Goal: Transaction & Acquisition: Book appointment/travel/reservation

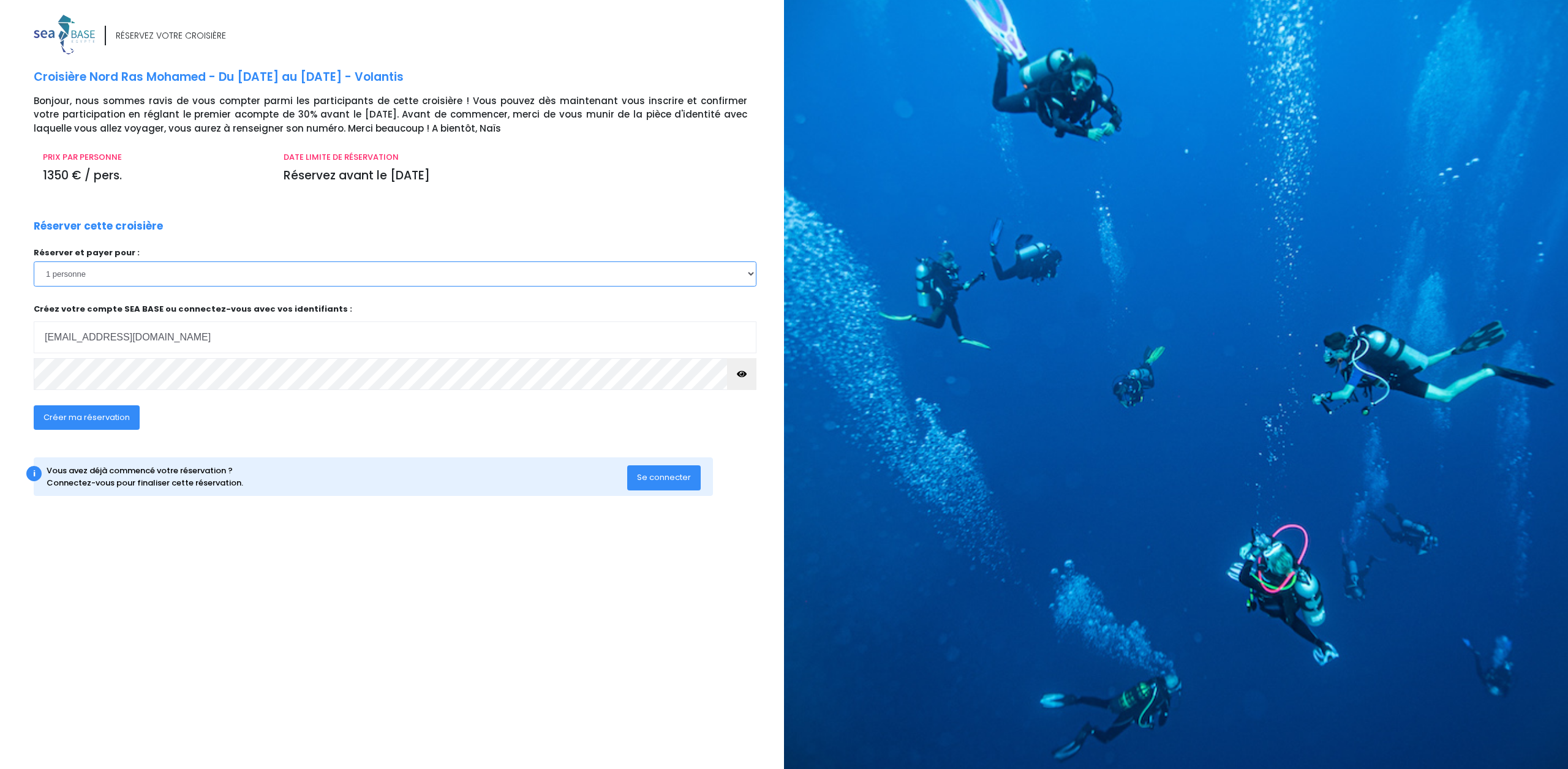
click at [177, 274] on select "1 personne 2 personnes 3 personnes 4 personnes 5 personnes 6 personnes 7 person…" at bounding box center [395, 273] width 723 height 24
select select "2"
click at [34, 262] on select "1 personne 2 personnes 3 personnes 4 personnes 5 personnes 6 personnes 7 person…" at bounding box center [395, 273] width 723 height 24
click at [664, 470] on button "Se connecter" at bounding box center [664, 477] width 74 height 24
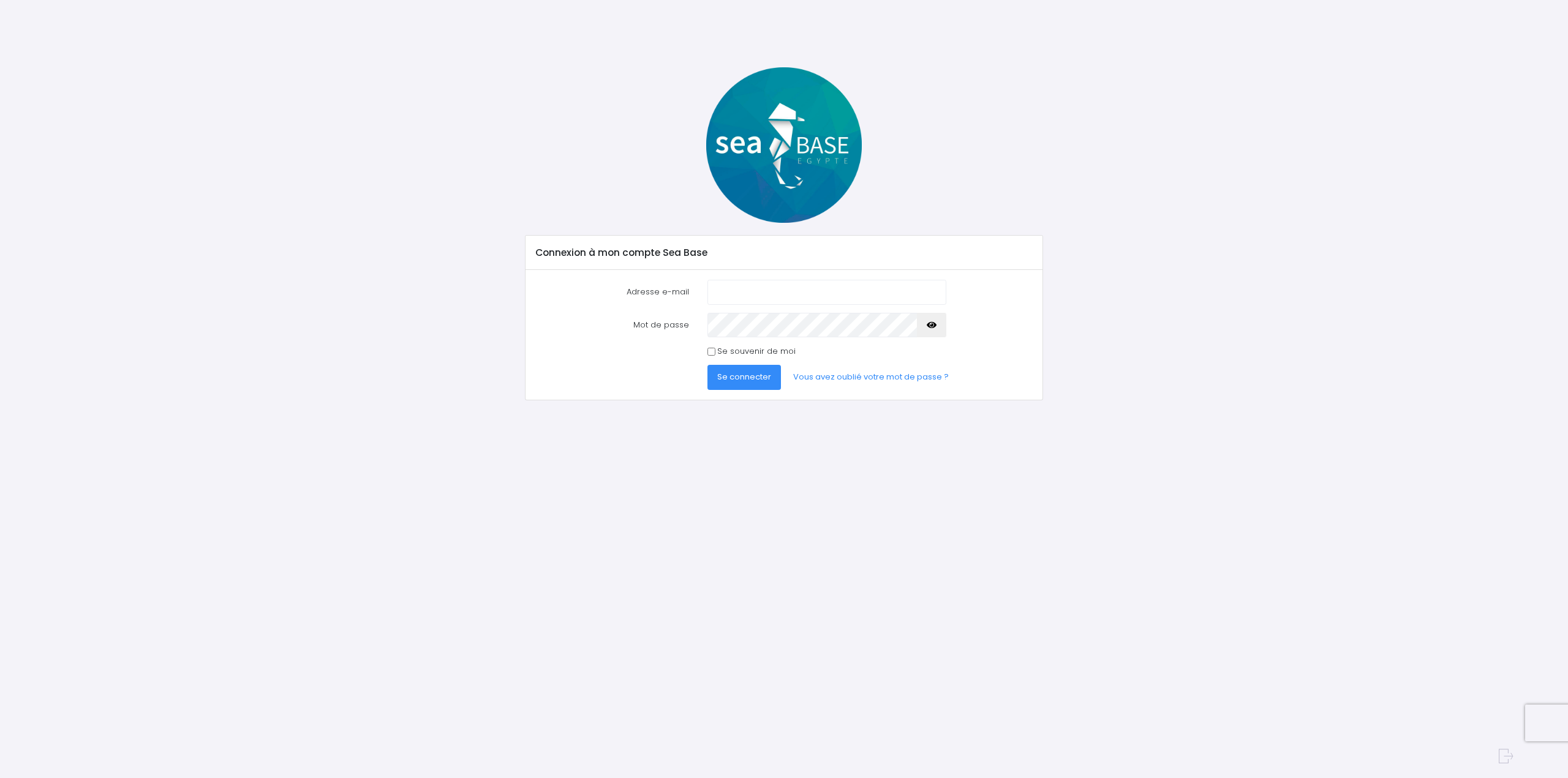
type input "[EMAIL_ADDRESS][DOMAIN_NAME]"
click at [753, 352] on label "Se souvenir de moi" at bounding box center [756, 351] width 78 height 13
click at [716, 352] on input "Se souvenir de moi" at bounding box center [711, 352] width 8 height 8
checkbox input "true"
click at [746, 377] on span "Se connecter" at bounding box center [744, 377] width 54 height 12
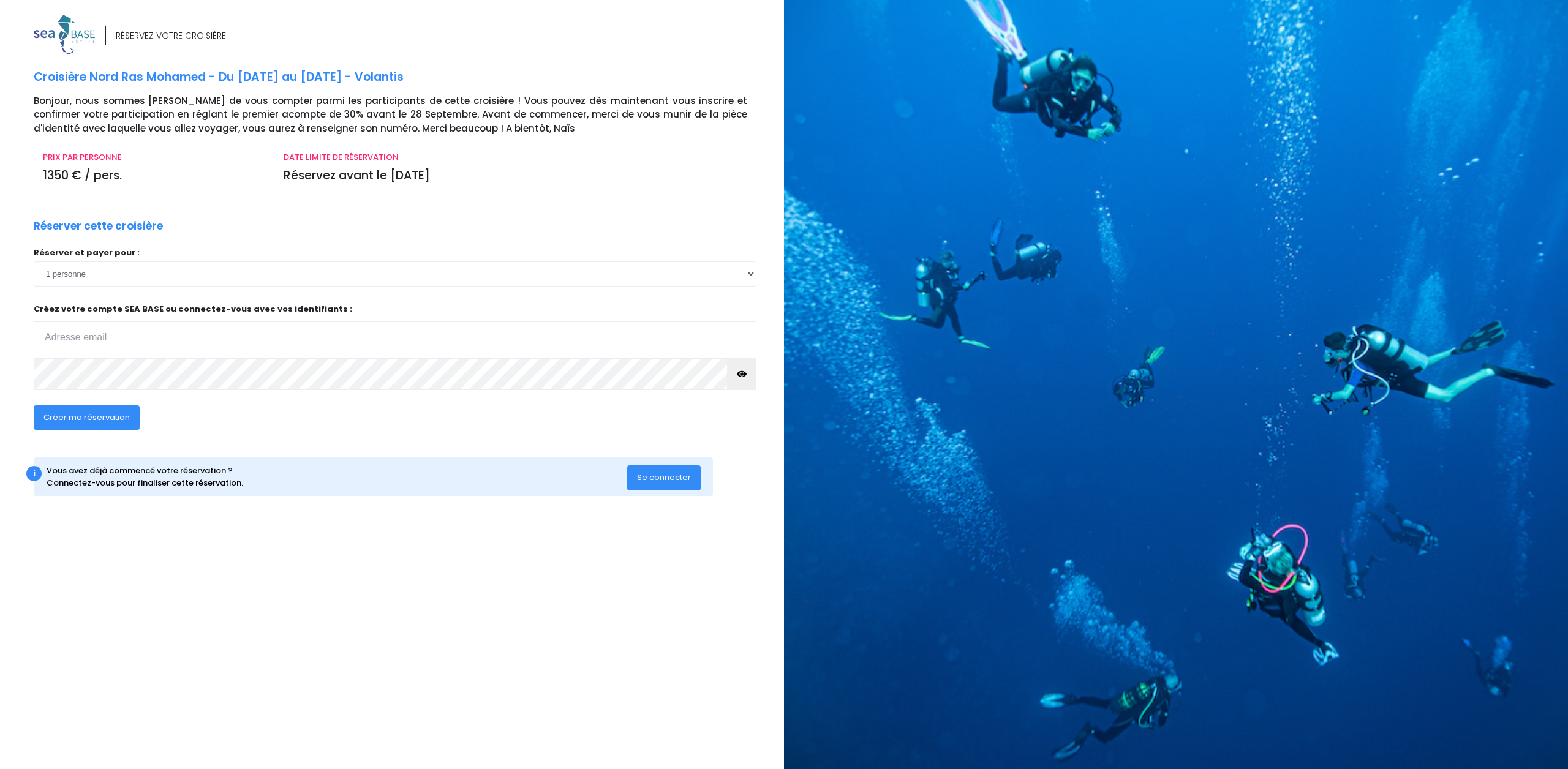
type input "jpnaquet@gmail.com"
click at [63, 415] on span "Créer ma réservation" at bounding box center [86, 418] width 86 height 12
click at [90, 408] on button "Créer ma réservation" at bounding box center [86, 417] width 106 height 24
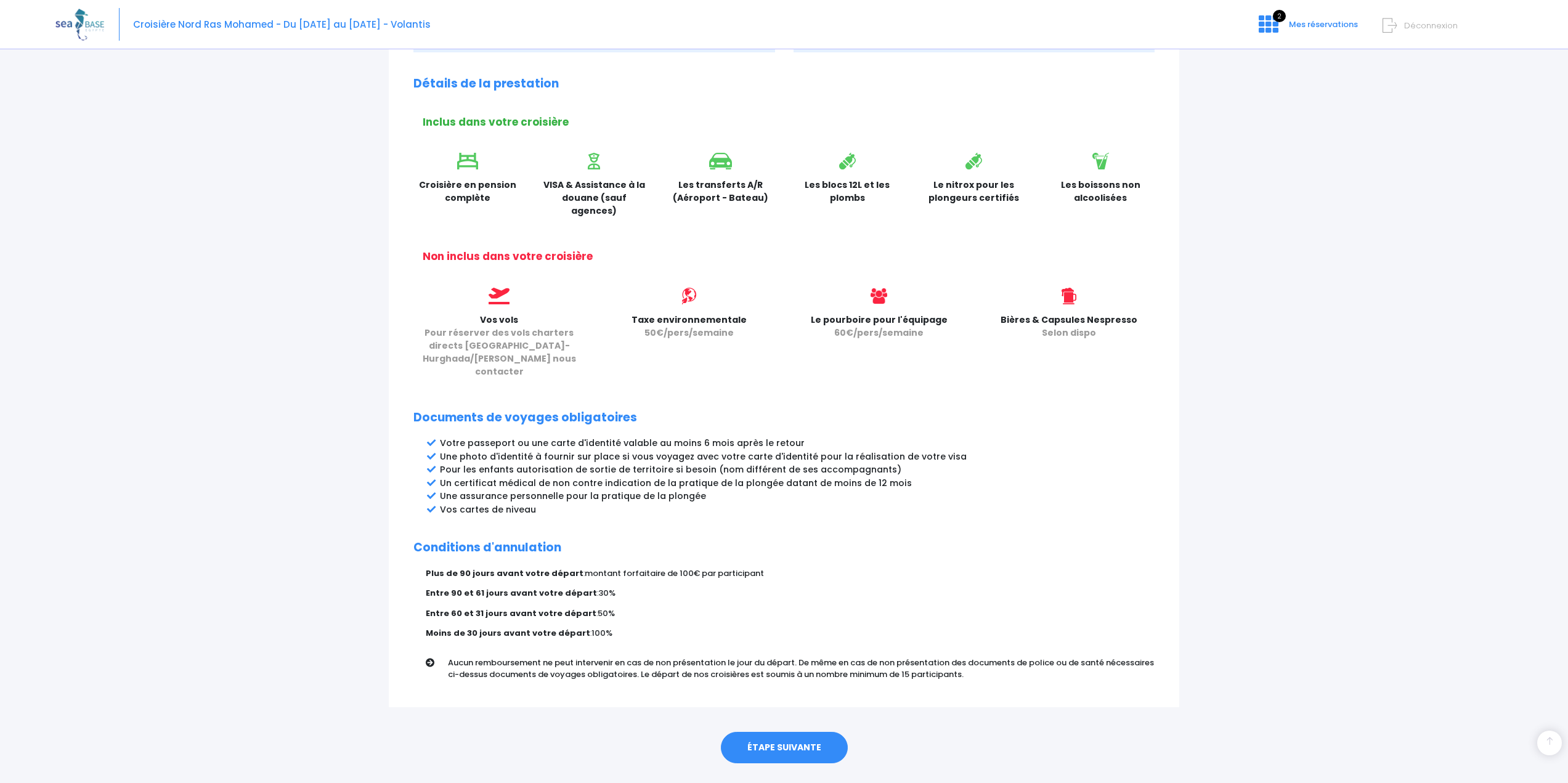
scroll to position [331, 0]
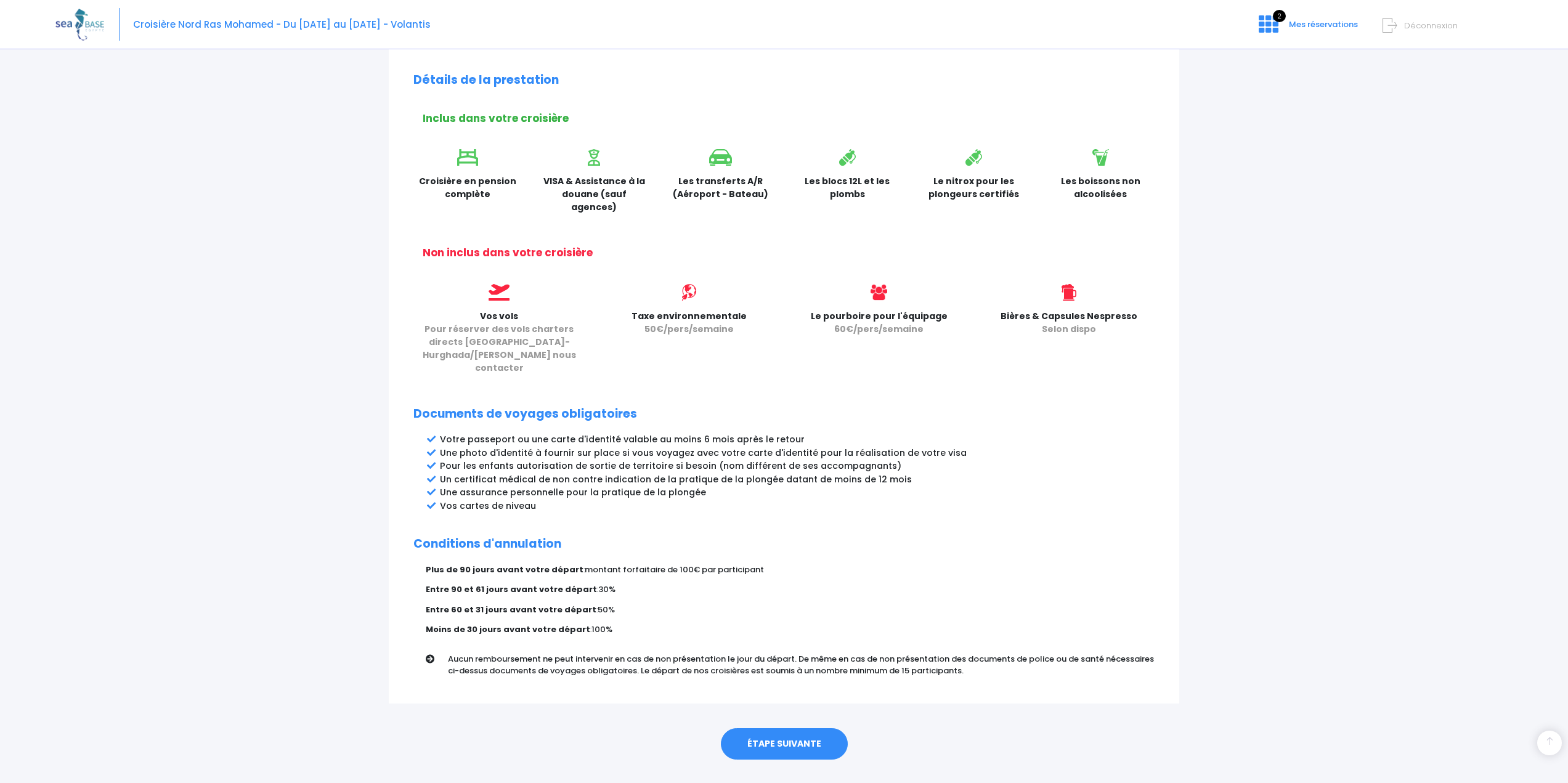
click at [784, 729] on link "ÉTAPE SUIVANTE" at bounding box center [784, 745] width 127 height 32
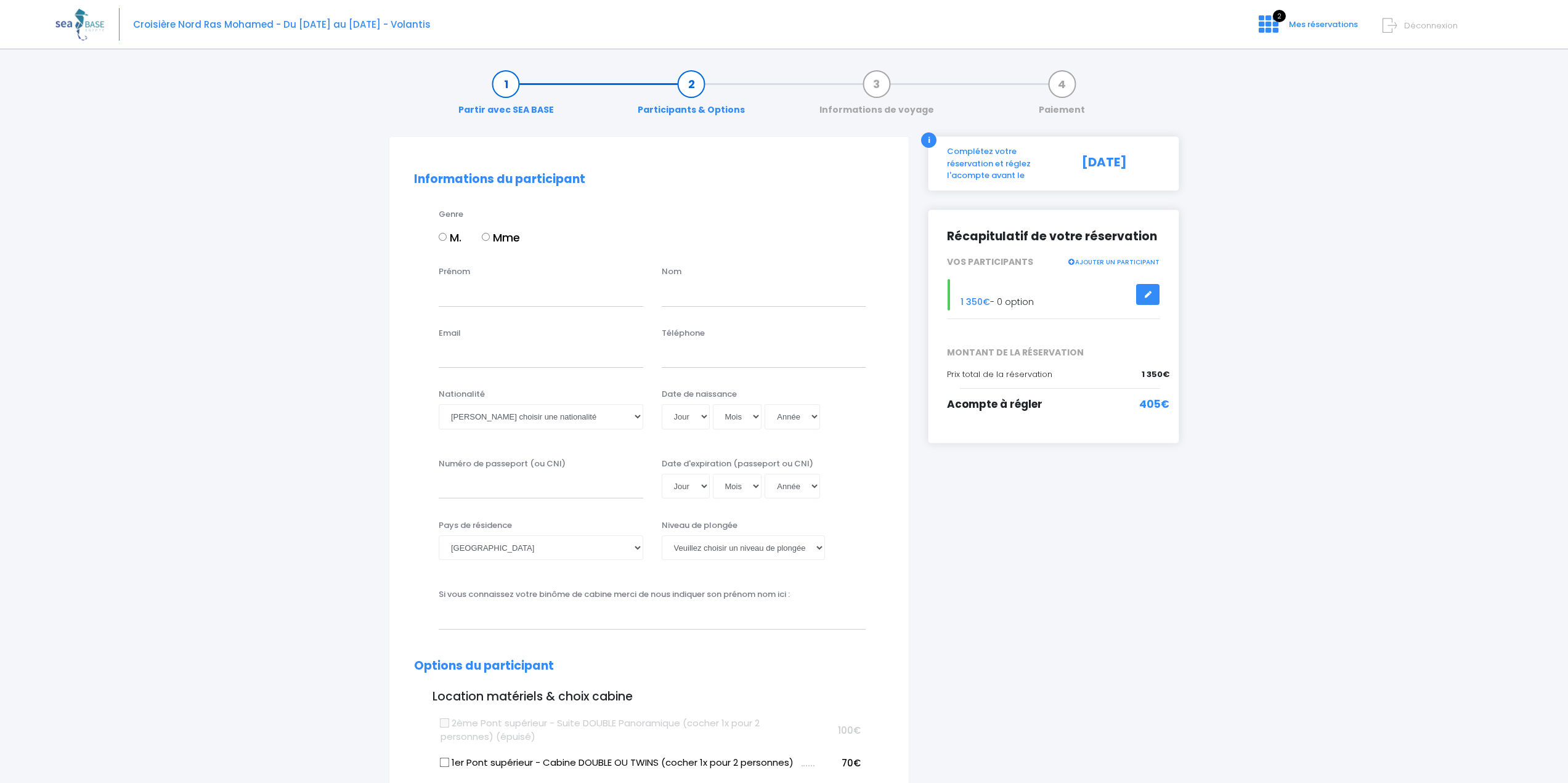
click at [444, 236] on input "M." at bounding box center [443, 237] width 8 height 8
radio input "true"
click at [462, 287] on input "Prénom" at bounding box center [541, 294] width 205 height 25
type input "Jean-Philippe"
type input "NAQUET"
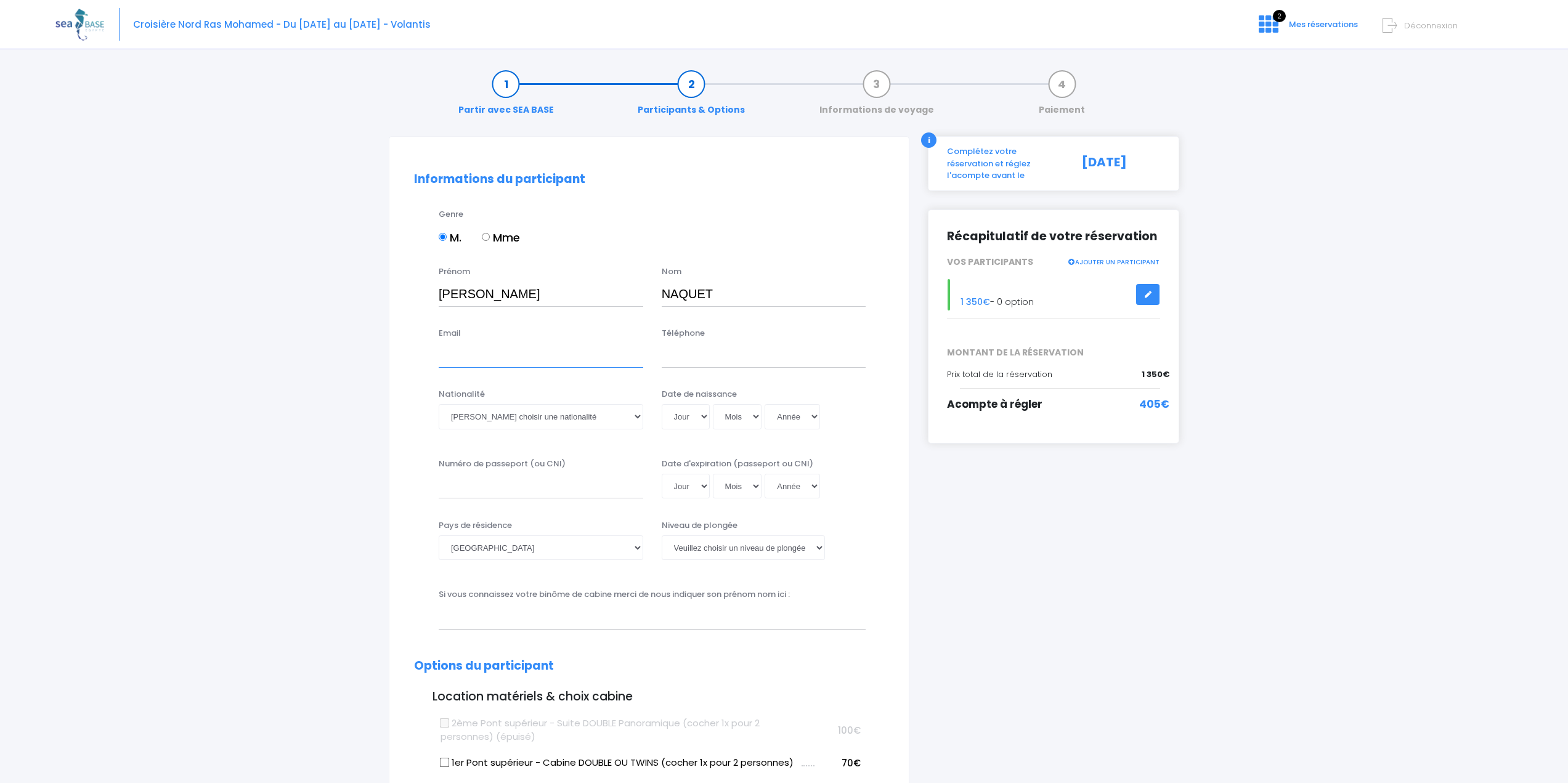
type input "jpnaquet@gmail.com"
type input "33685541848"
click at [623, 402] on div "Nationalité Veuillez choisir une nationalité Afghane Albanaise Algerienne Allem…" at bounding box center [541, 408] width 205 height 40
click at [623, 418] on select "Veuillez choisir une nationalité Afghane Albanaise Algerienne Allemande America…" at bounding box center [541, 416] width 205 height 25
select select "Française"
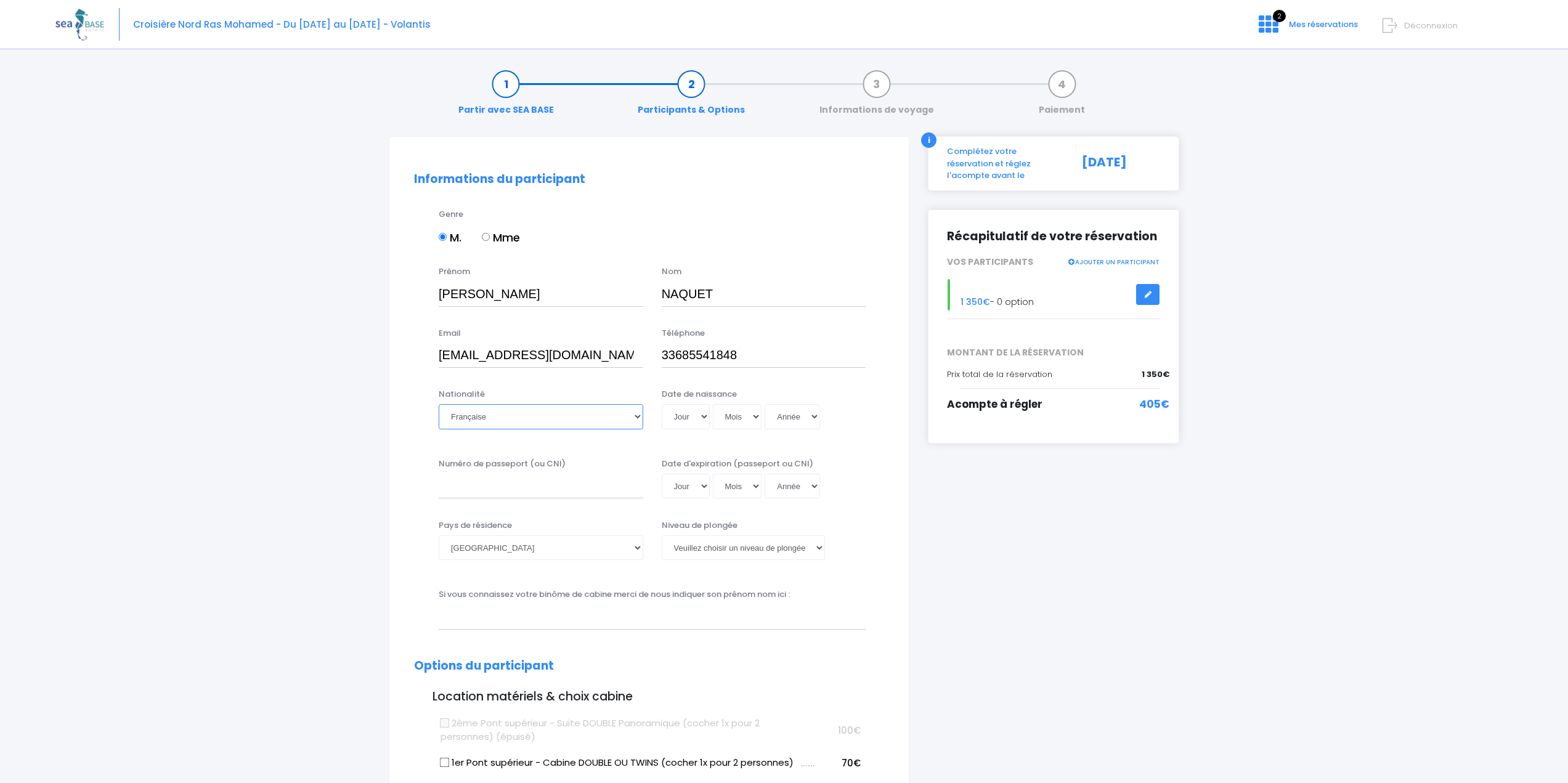
click at [439, 404] on select "Veuillez choisir une nationalité Afghane Albanaise Algerienne Allemande America…" at bounding box center [541, 416] width 205 height 25
click at [705, 408] on select "Jour 01 02 03 04 05 06 07 08 09 10 11 12 13 14 15 16 17 18 19 20 21 22 23 24 25…" at bounding box center [686, 416] width 48 height 25
select select "17"
click at [662, 404] on select "Jour 01 02 03 04 05 06 07 08 09 10 11 12 13 14 15 16 17 18 19 20 21 22 23 24 25…" at bounding box center [686, 416] width 48 height 25
click at [749, 419] on select "Mois 01 02 03 04 05 06 07 08 09 10 11 12" at bounding box center [737, 416] width 49 height 25
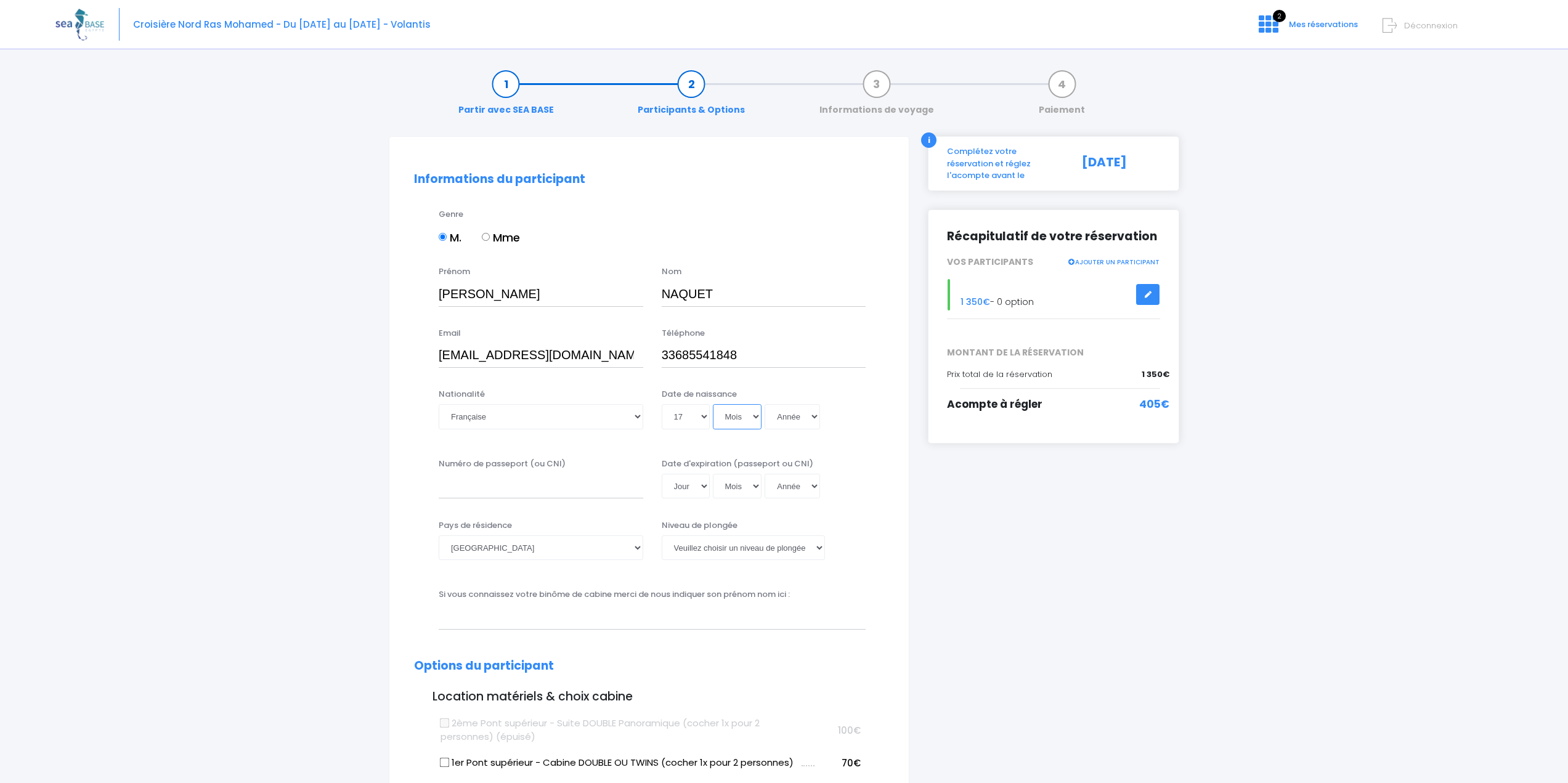
select select "09"
click at [713, 404] on select "Mois 01 02 03 04 05 06 07 08 09 10 11 12" at bounding box center [737, 416] width 49 height 25
click at [802, 413] on select "Année 2045 2044 2043 2042 2041 2040 2039 2038 2037 2036 2035 2034 2033 2032 203…" at bounding box center [792, 416] width 56 height 25
select select "1969"
click at [764, 404] on select "Année 2045 2044 2043 2042 2041 2040 2039 2038 2037 2036 2035 2034 2033 2032 203…" at bounding box center [792, 416] width 56 height 25
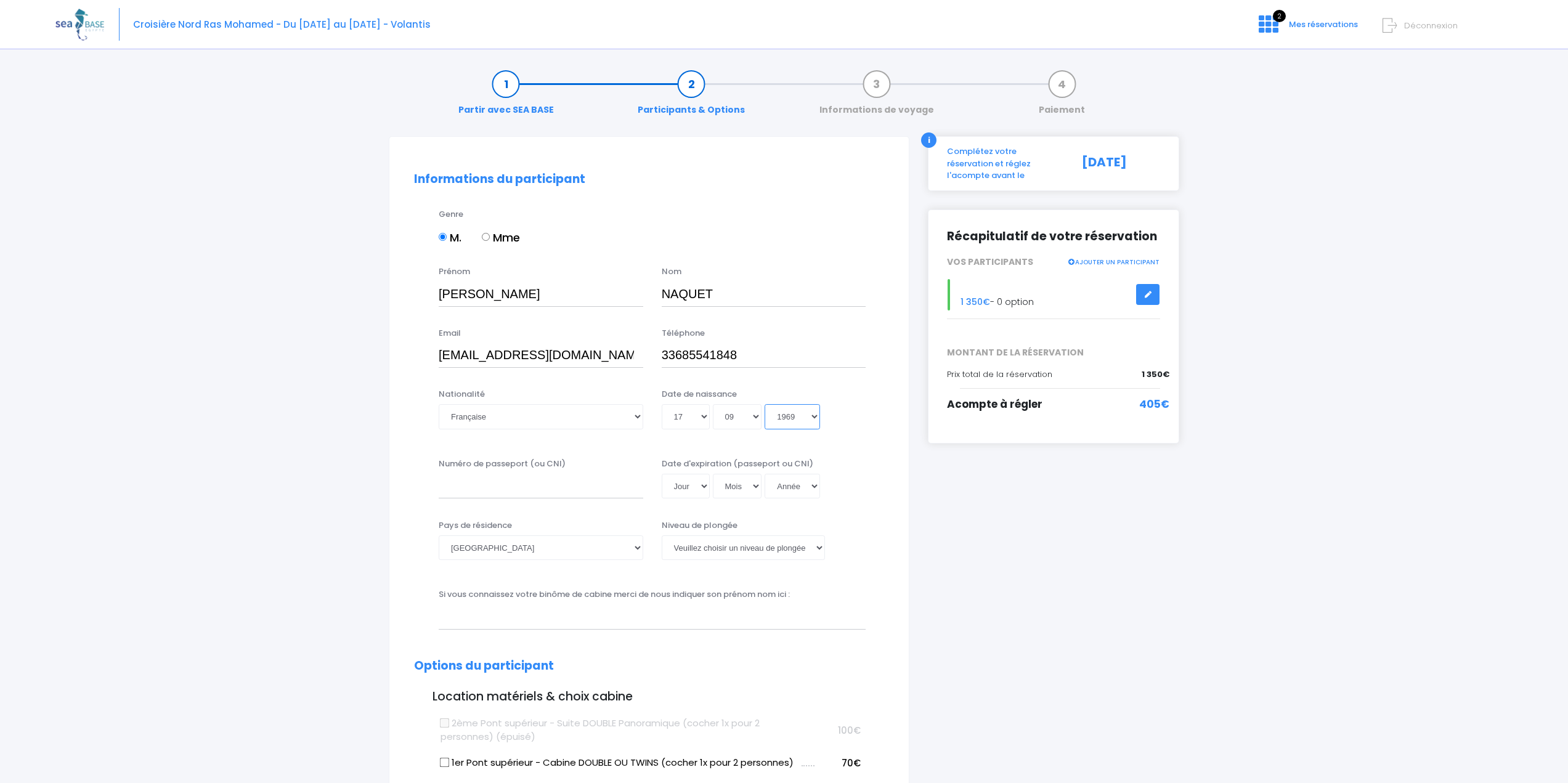
type input "1969-09-17"
click at [544, 487] on input "Numéro de passeport (ou CNI)" at bounding box center [541, 486] width 205 height 25
paste input "24DC07129"
type input "24DC07129"
click at [675, 488] on select "Jour 01 02 03 04 05 06 07 08 09 10 11 12 13 14 15 16 17 18 19 20 21 22 23 24 25…" at bounding box center [686, 486] width 48 height 25
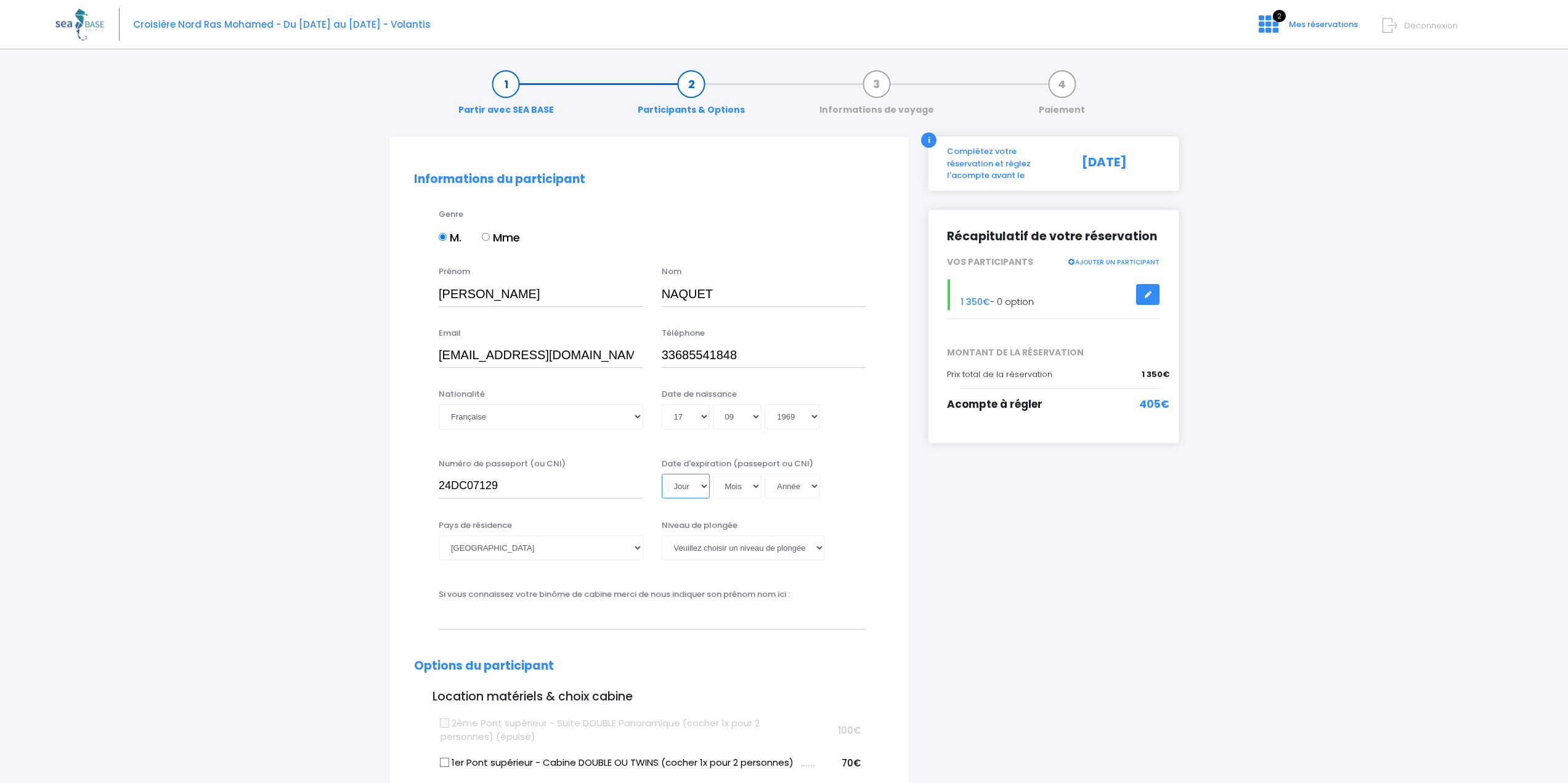
select select "26"
click at [662, 474] on select "Jour 01 02 03 04 05 06 07 08 09 10 11 12 13 14 15 16 17 18 19 20 21 22 23 24 25…" at bounding box center [686, 486] width 48 height 25
select select "03"
select select "2045"
type input "2045-03-26"
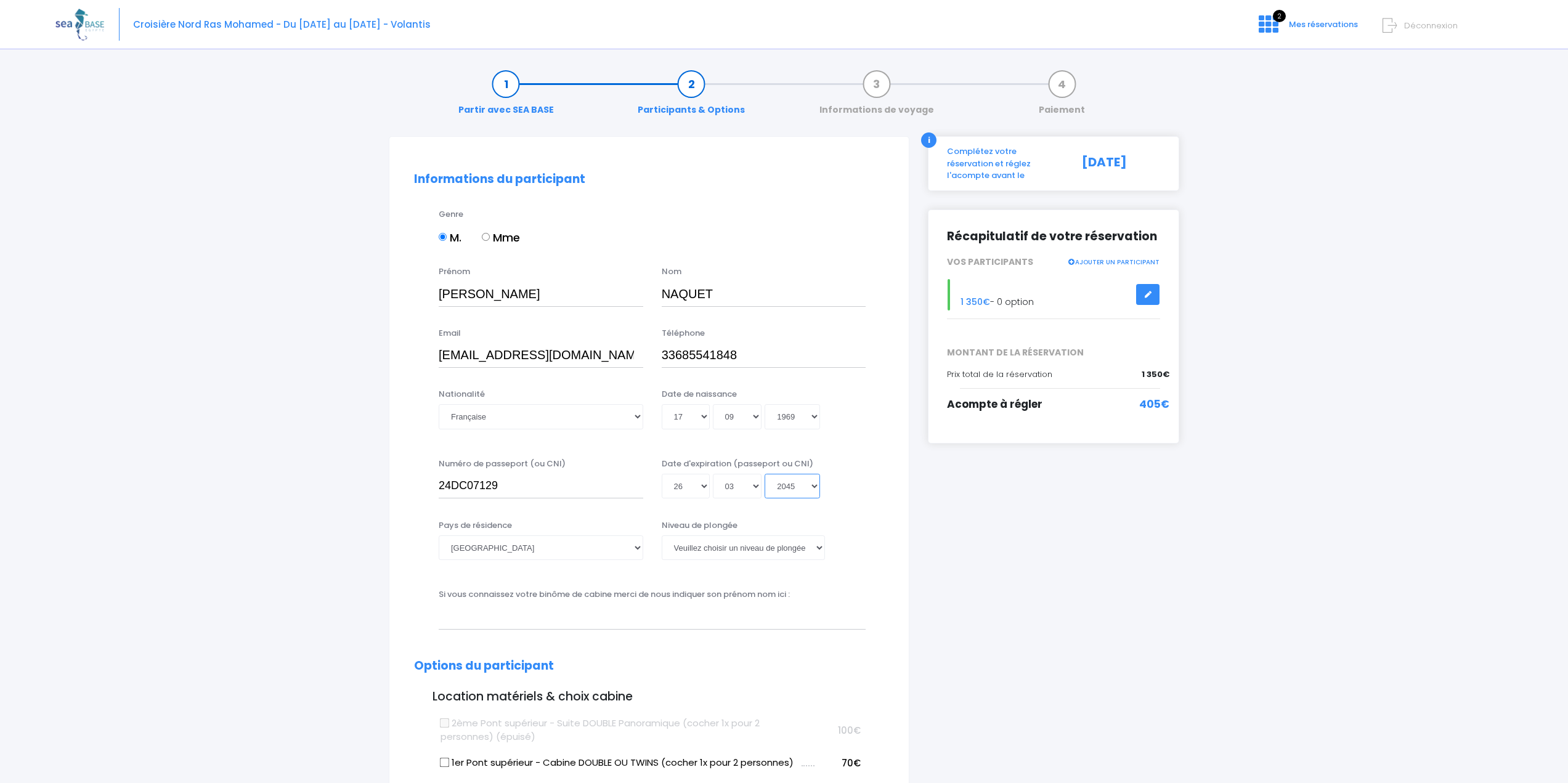
select select "2039"
type input "2039-03-26"
select select "2034"
type input "2034-03-26"
click at [711, 548] on select "Veuillez choisir un niveau de plongée Non plongeur Junior OW diver Adventure OW…" at bounding box center [743, 548] width 163 height 25
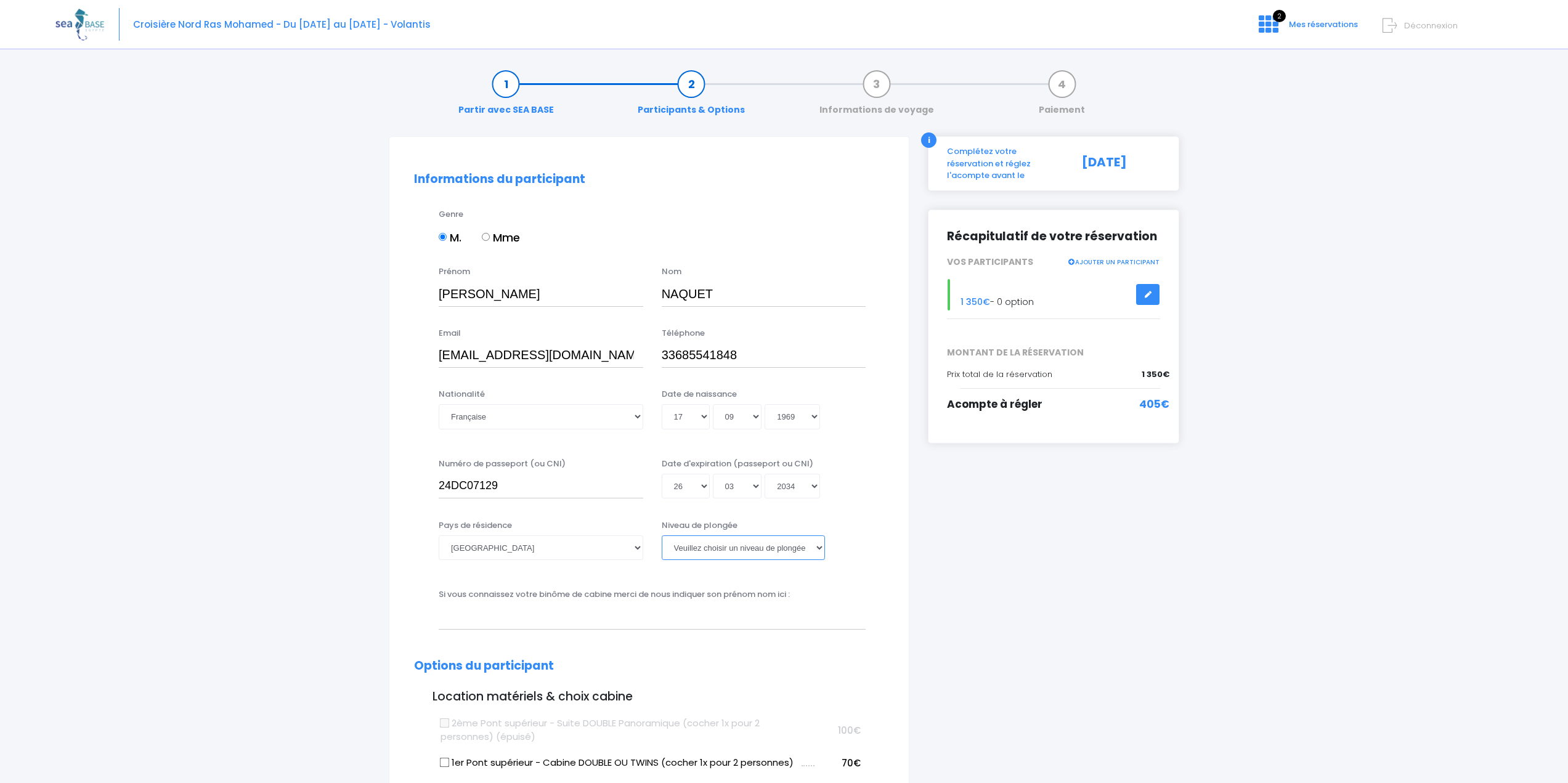
select select "MF1"
click at [662, 536] on select "Veuillez choisir un niveau de plongée Non plongeur Junior OW diver Adventure OW…" at bounding box center [743, 548] width 163 height 25
click at [581, 614] on input "text" at bounding box center [652, 617] width 427 height 25
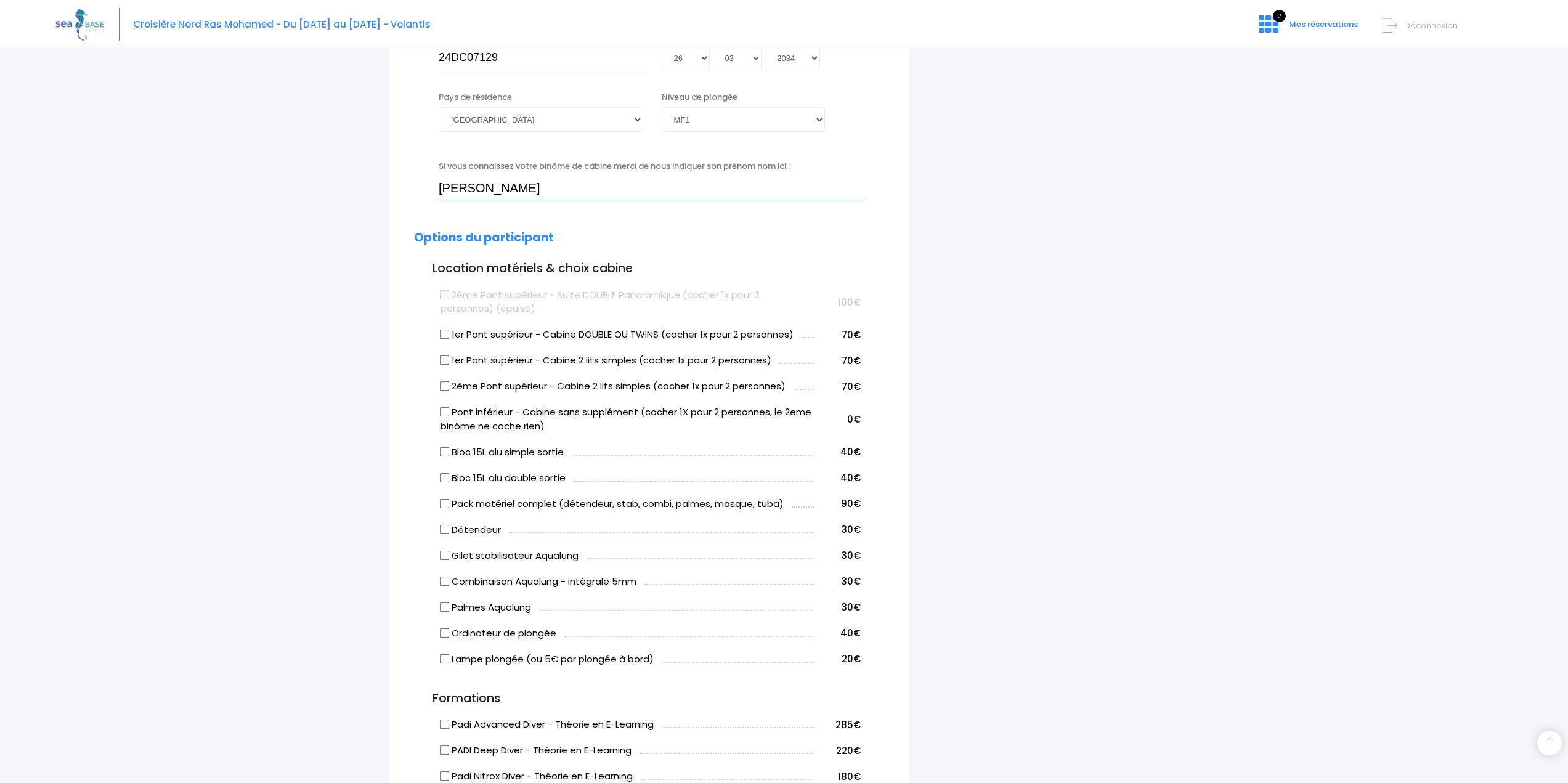
scroll to position [432, 0]
type input "Marie-Christine NAQUET"
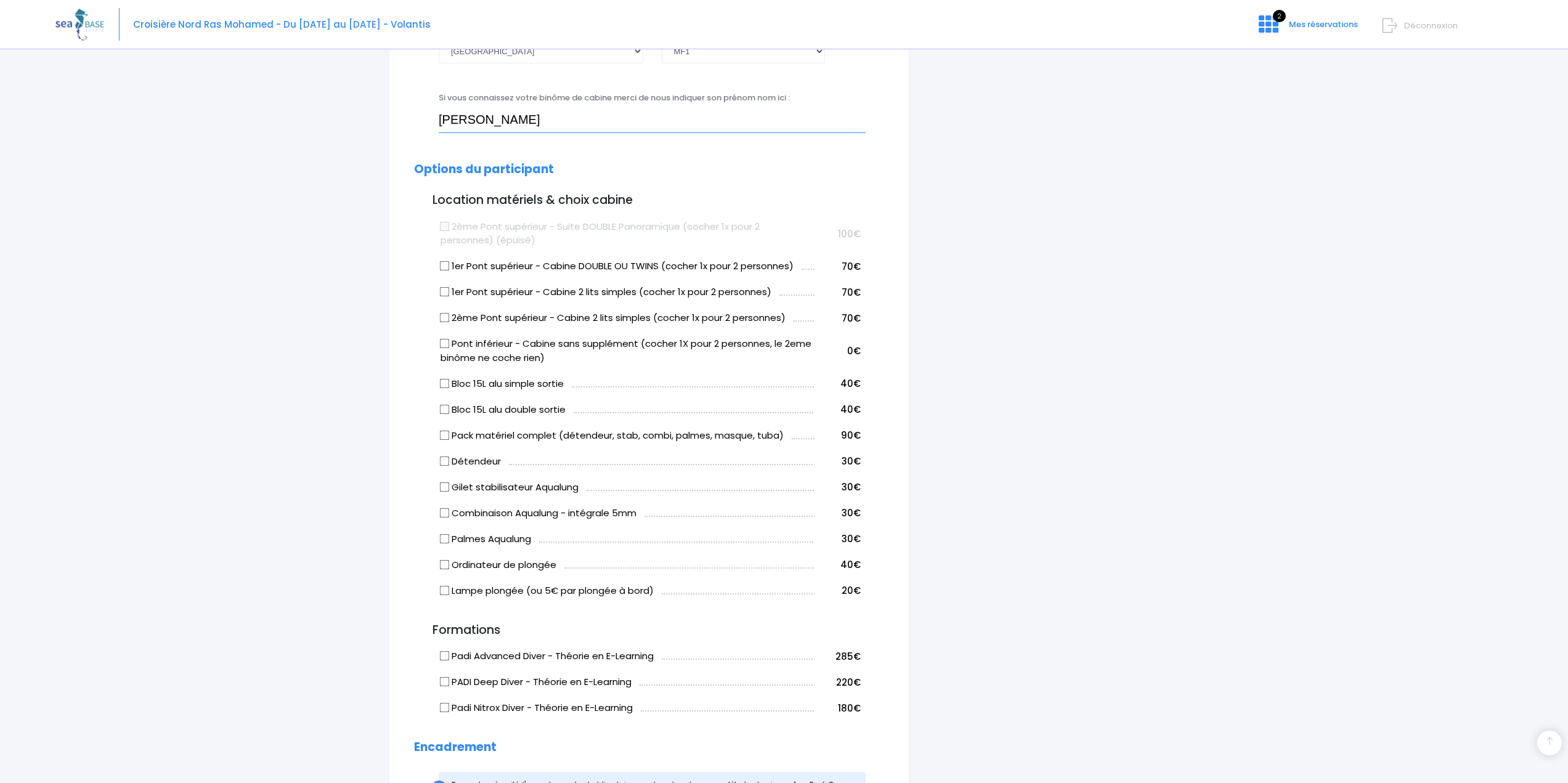
scroll to position [554, 0]
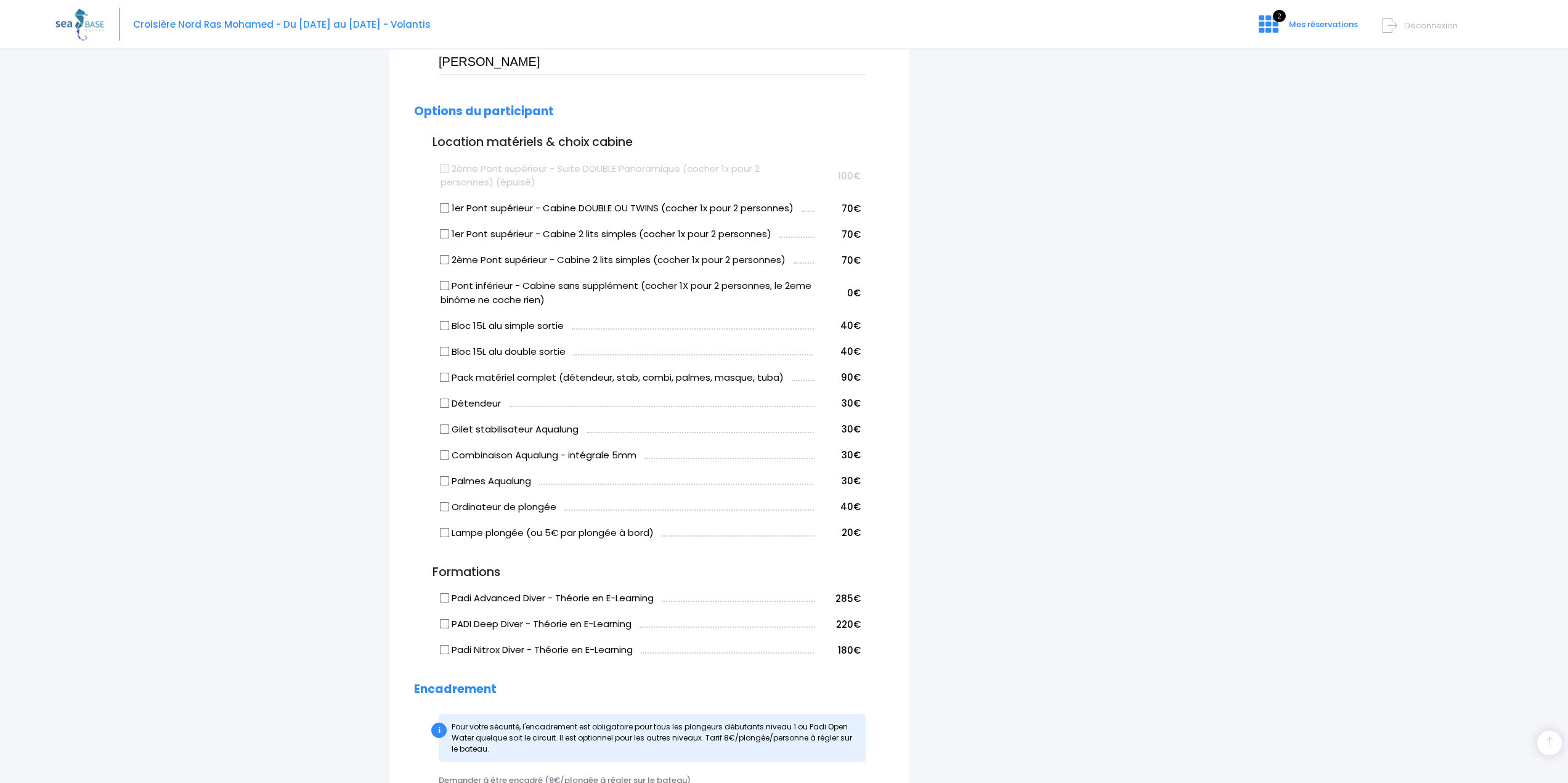
click at [444, 353] on input "Bloc 15L alu double sortie" at bounding box center [445, 351] width 10 height 10
checkbox input "true"
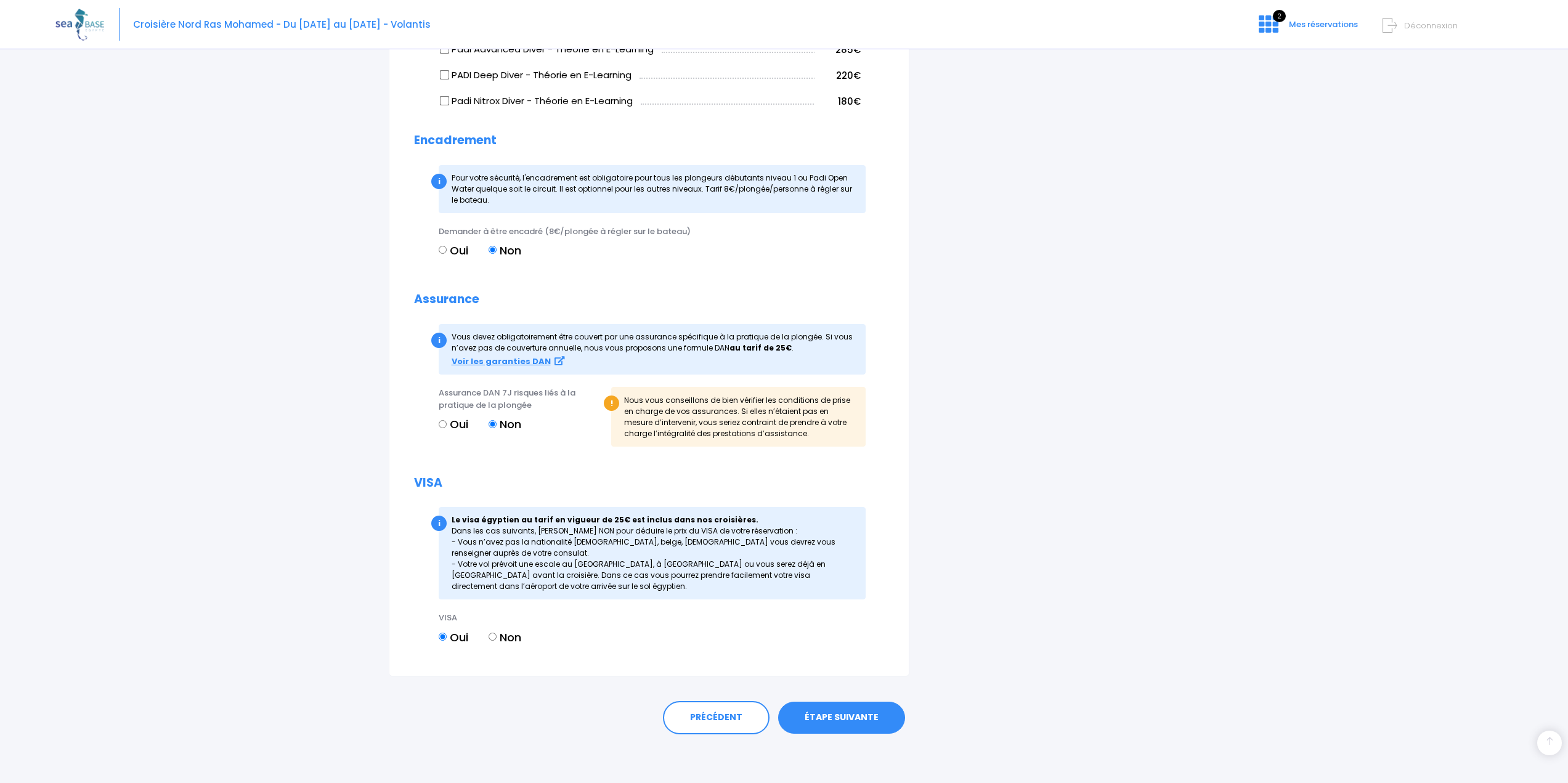
scroll to position [1105, 0]
click at [502, 634] on label "Non" at bounding box center [505, 636] width 32 height 17
click at [497, 634] on input "Non" at bounding box center [493, 636] width 8 height 8
radio input "true"
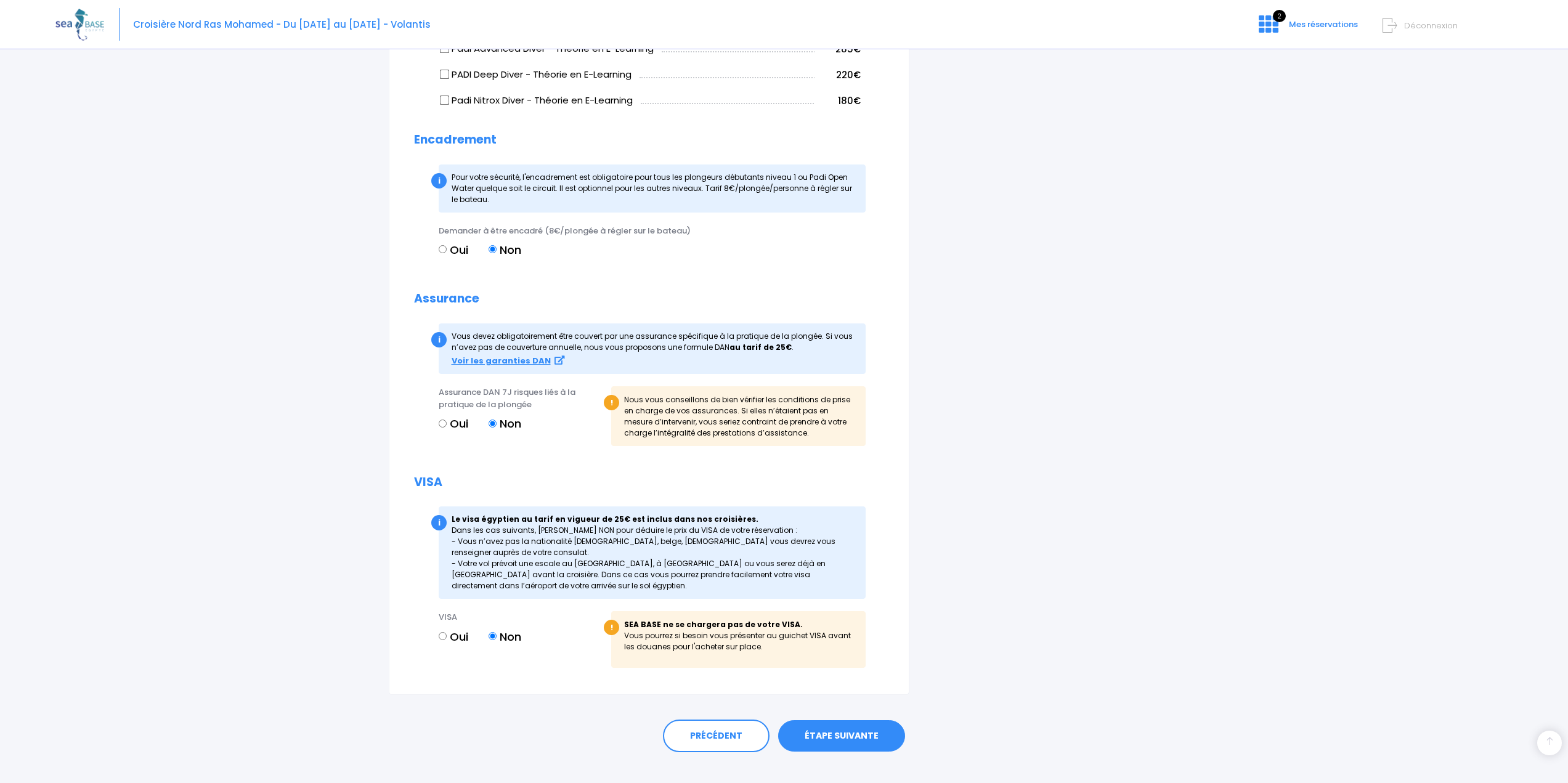
click at [824, 736] on link "ÉTAPE SUIVANTE" at bounding box center [841, 736] width 127 height 32
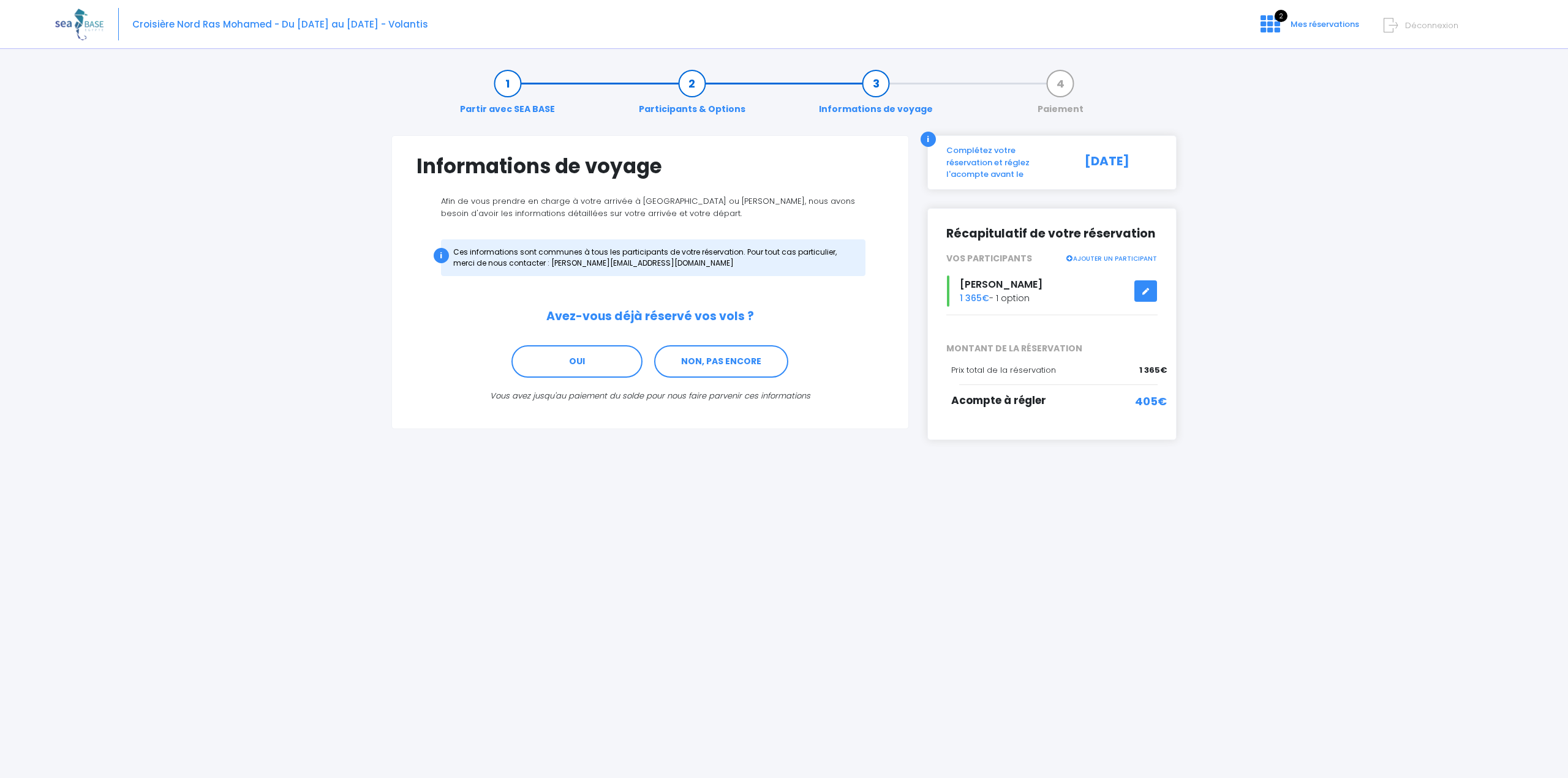
click at [1095, 252] on link "AJOUTER UN PARTICIPANT" at bounding box center [1111, 258] width 92 height 11
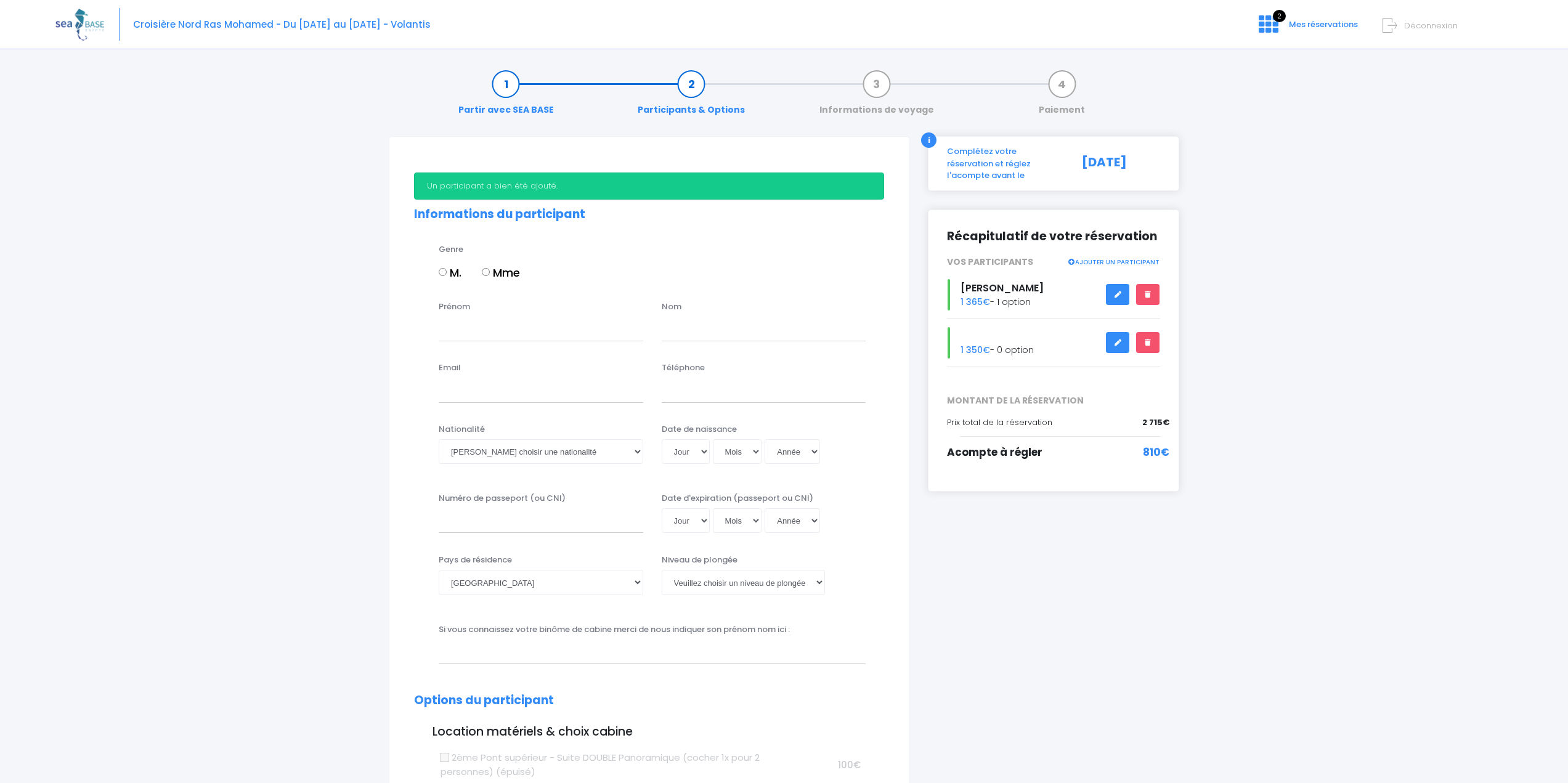
click at [503, 272] on label "Mme" at bounding box center [501, 272] width 38 height 17
click at [490, 272] on input "Mme" at bounding box center [486, 272] width 8 height 8
radio input "true"
click at [492, 331] on input "Prénom" at bounding box center [541, 329] width 205 height 25
type input "[PERSON_NAME]"
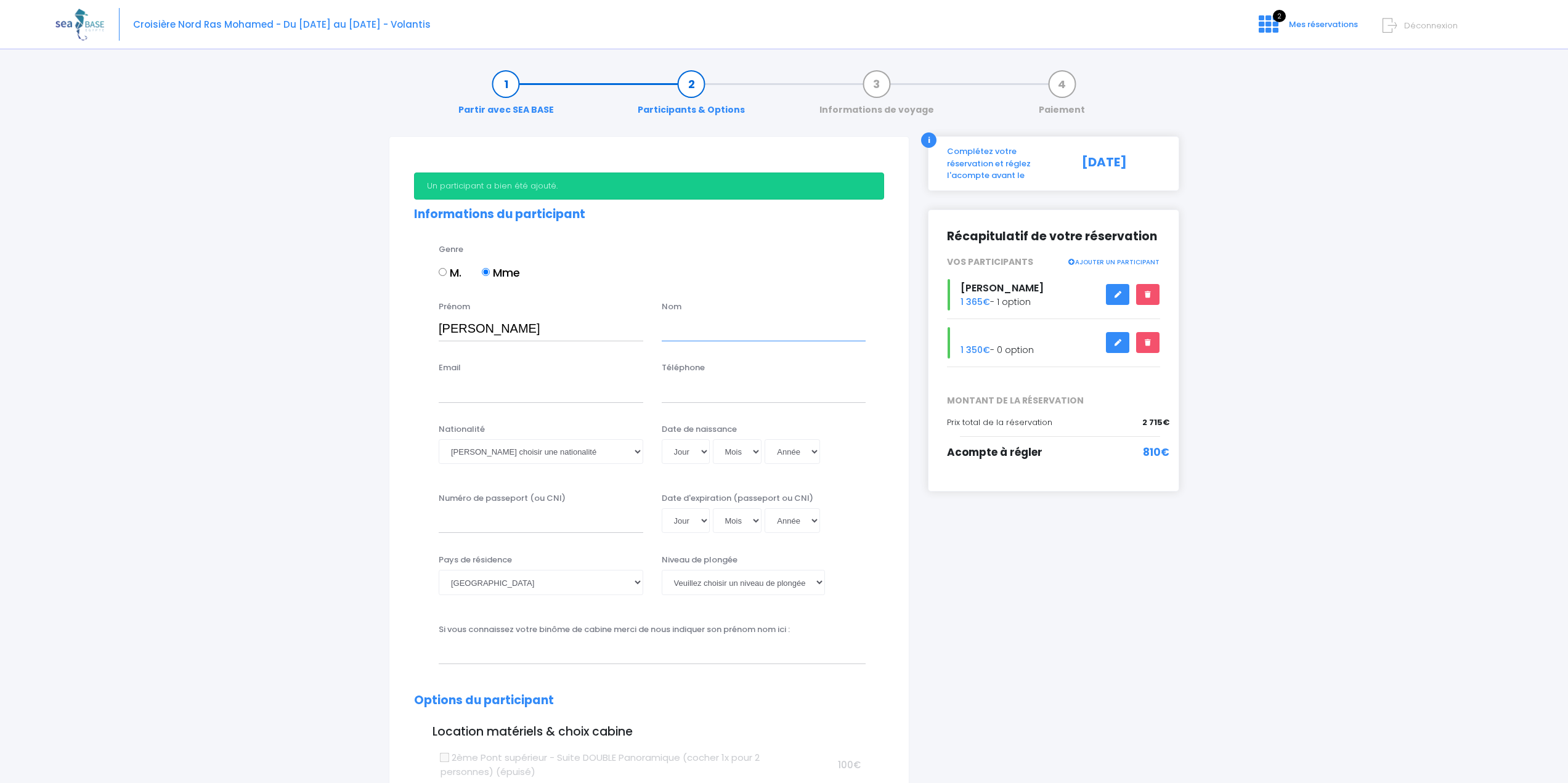
type input "NAQUET"
type input "[EMAIL_ADDRESS][DOMAIN_NAME]"
click at [701, 389] on input "33" at bounding box center [764, 390] width 205 height 25
type input "33622810371"
click at [640, 446] on select "Veuillez choisir une nationalité Afghane Albanaise Algerienne Allemande America…" at bounding box center [541, 452] width 205 height 25
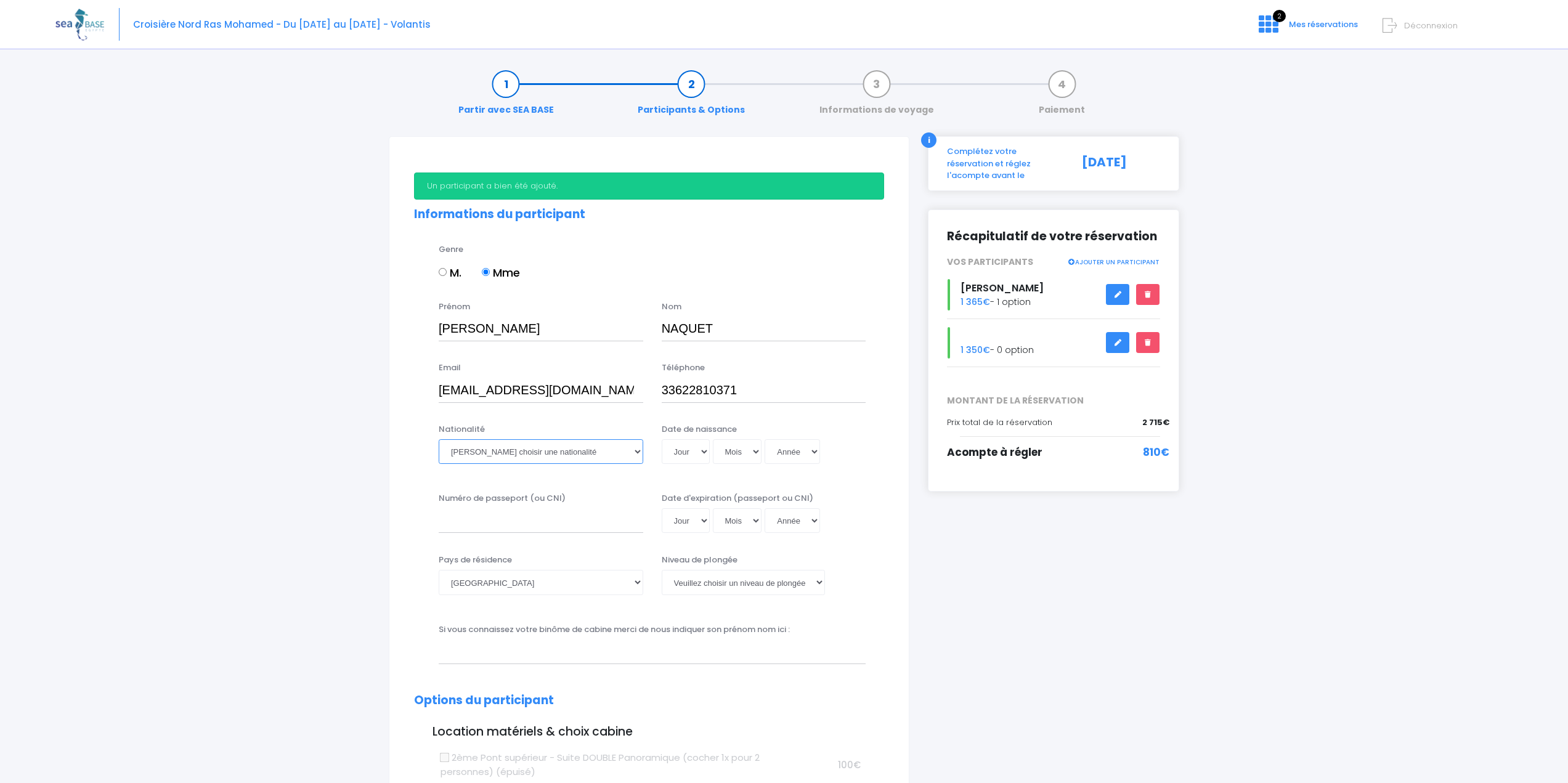
select select "Française"
click at [439, 440] on select "Veuillez choisir une nationalité Afghane Albanaise Algerienne Allemande America…" at bounding box center [541, 452] width 205 height 25
click at [699, 455] on select "Jour 01 02 03 04 05 06 07 08 09 10 11 12 13 14 15 16 17 18 19 20 21 22 23 24 25…" at bounding box center [686, 452] width 48 height 25
select select "25"
click at [662, 440] on select "Jour 01 02 03 04 05 06 07 08 09 10 11 12 13 14 15 16 17 18 19 20 21 22 23 24 25…" at bounding box center [686, 452] width 48 height 25
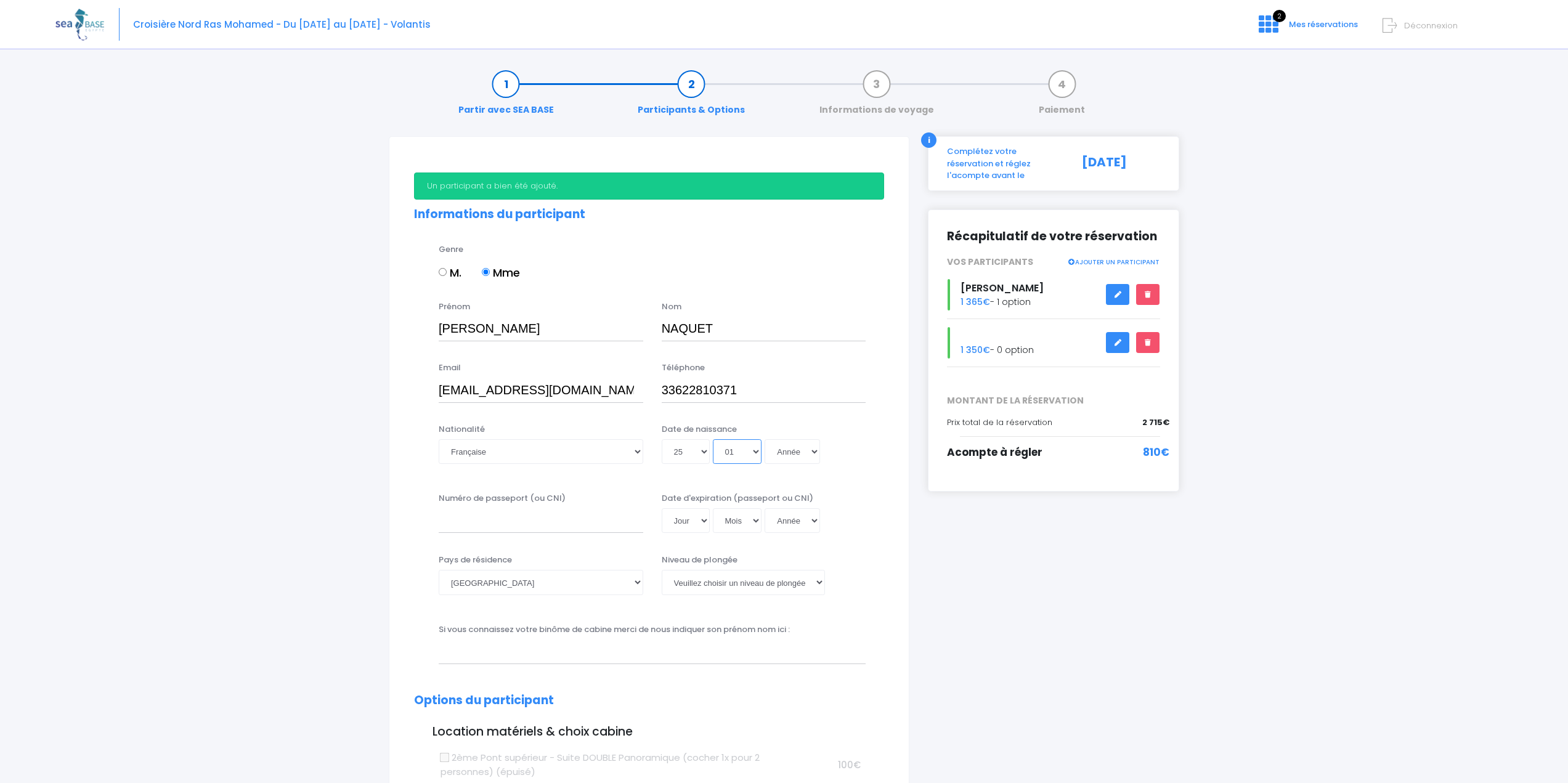
select select "08"
select select "1999"
type input "1999-08-25"
select select "1979"
type input "1979-08-25"
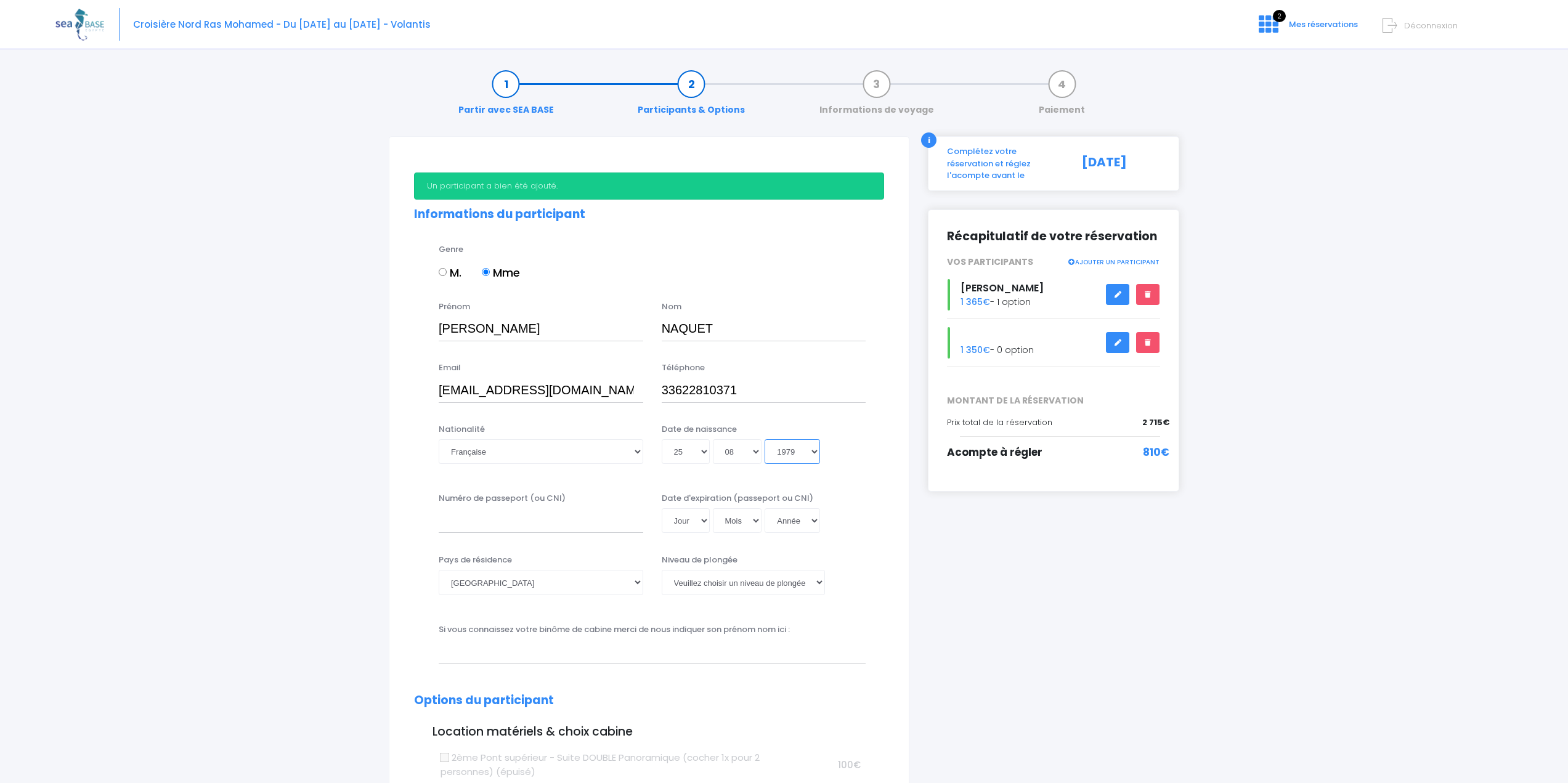
select select "1970"
type input "1970-08-25"
click at [511, 525] on input "Numéro de passeport (ou CNI)" at bounding box center [541, 520] width 205 height 25
paste input "23DA72273"
type input "23DA72273"
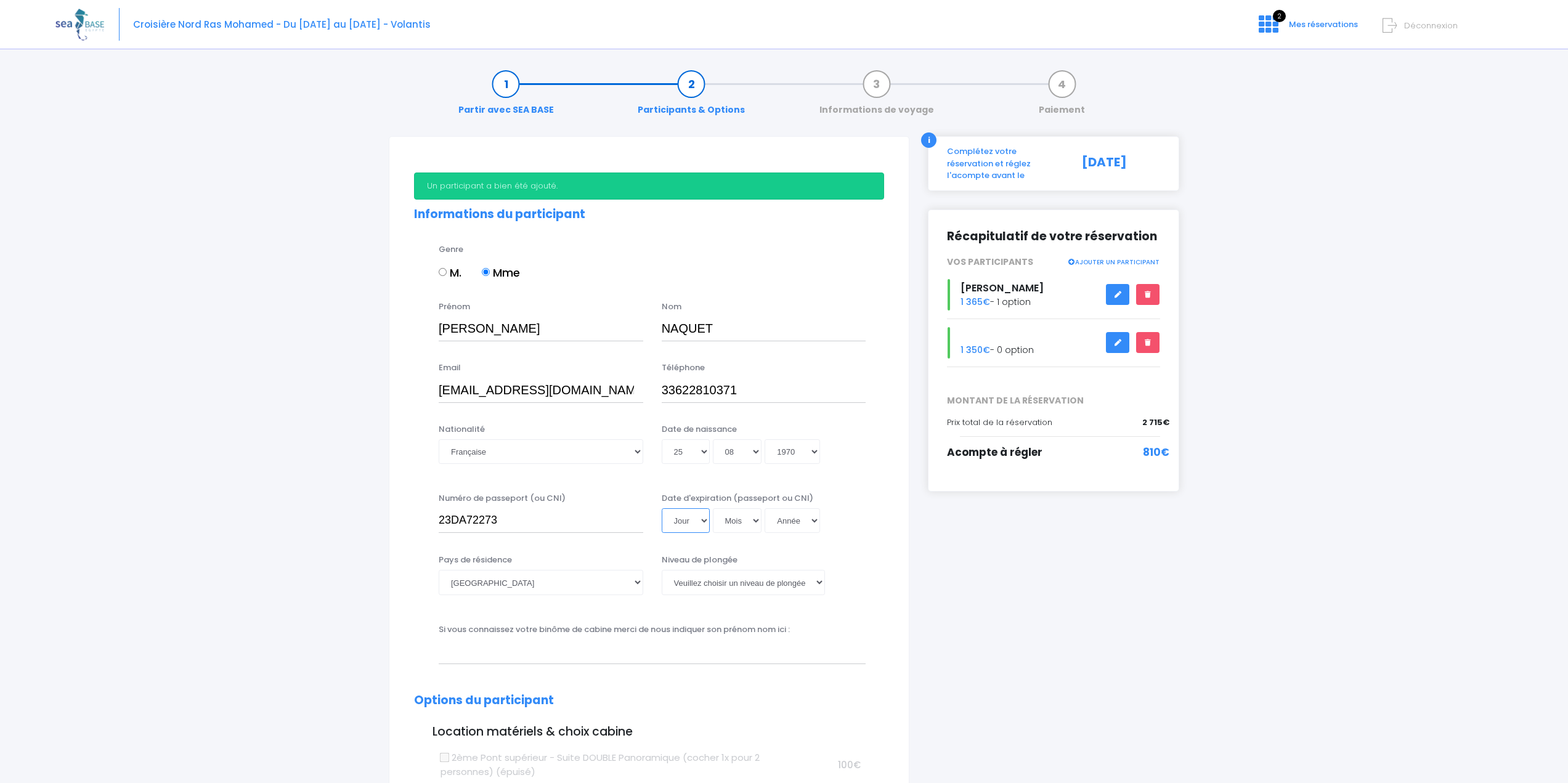
click at [702, 518] on select "Jour 01 02 03 04 05 06 07 08 09 10 11 12 13 14 15 16 17 18 19 20 21 22 23 24 25…" at bounding box center [686, 520] width 48 height 25
select select "15"
click at [662, 509] on select "Jour 01 02 03 04 05 06 07 08 09 10 11 12 13 14 15 16 17 18 19 20 21 22 23 24 25…" at bounding box center [686, 520] width 48 height 25
select select "03"
select select "2045"
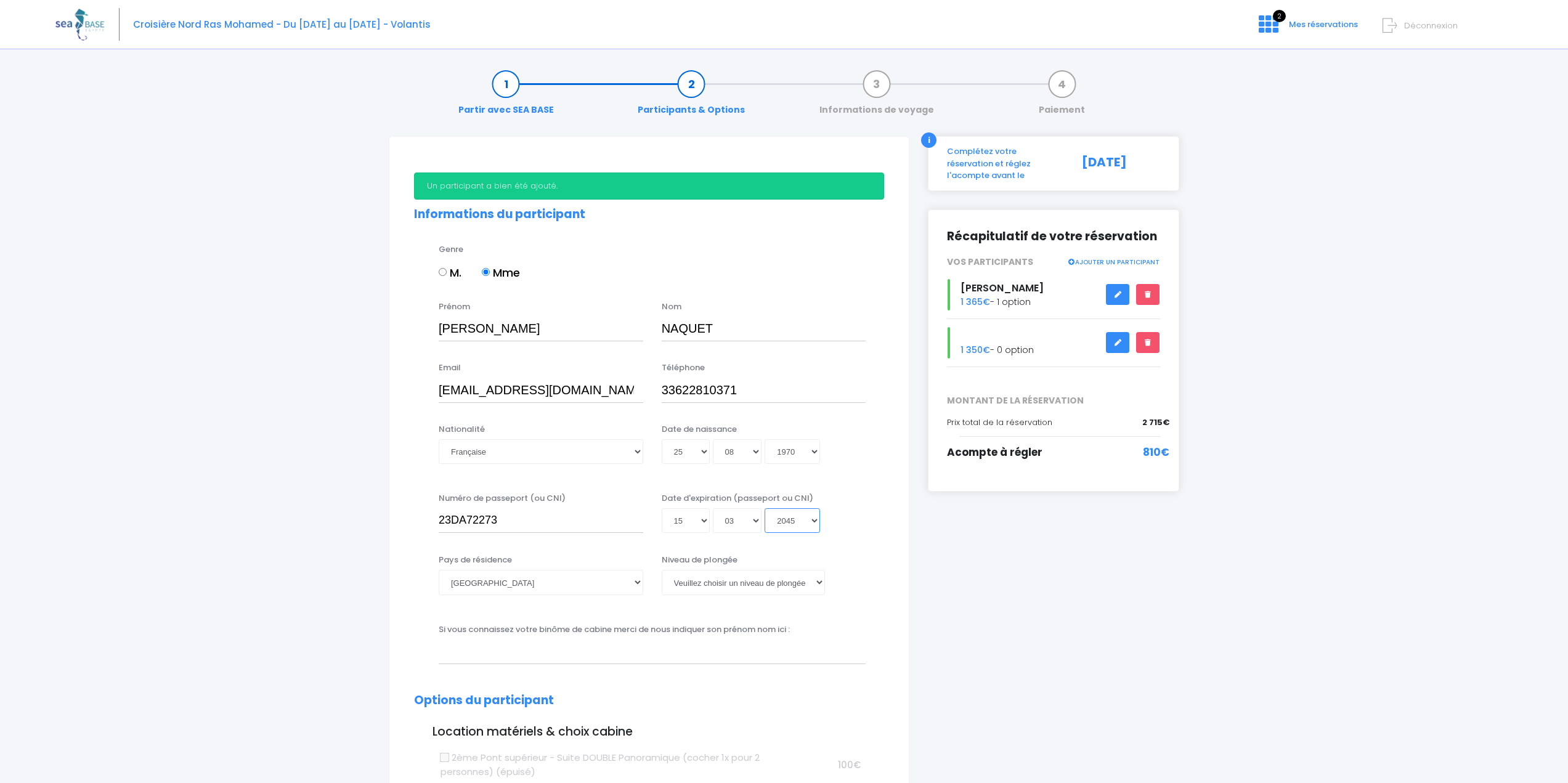
type input "2045-03-15"
select select "2029"
type input "2029-03-15"
select select "2023"
type input "2023-03-15"
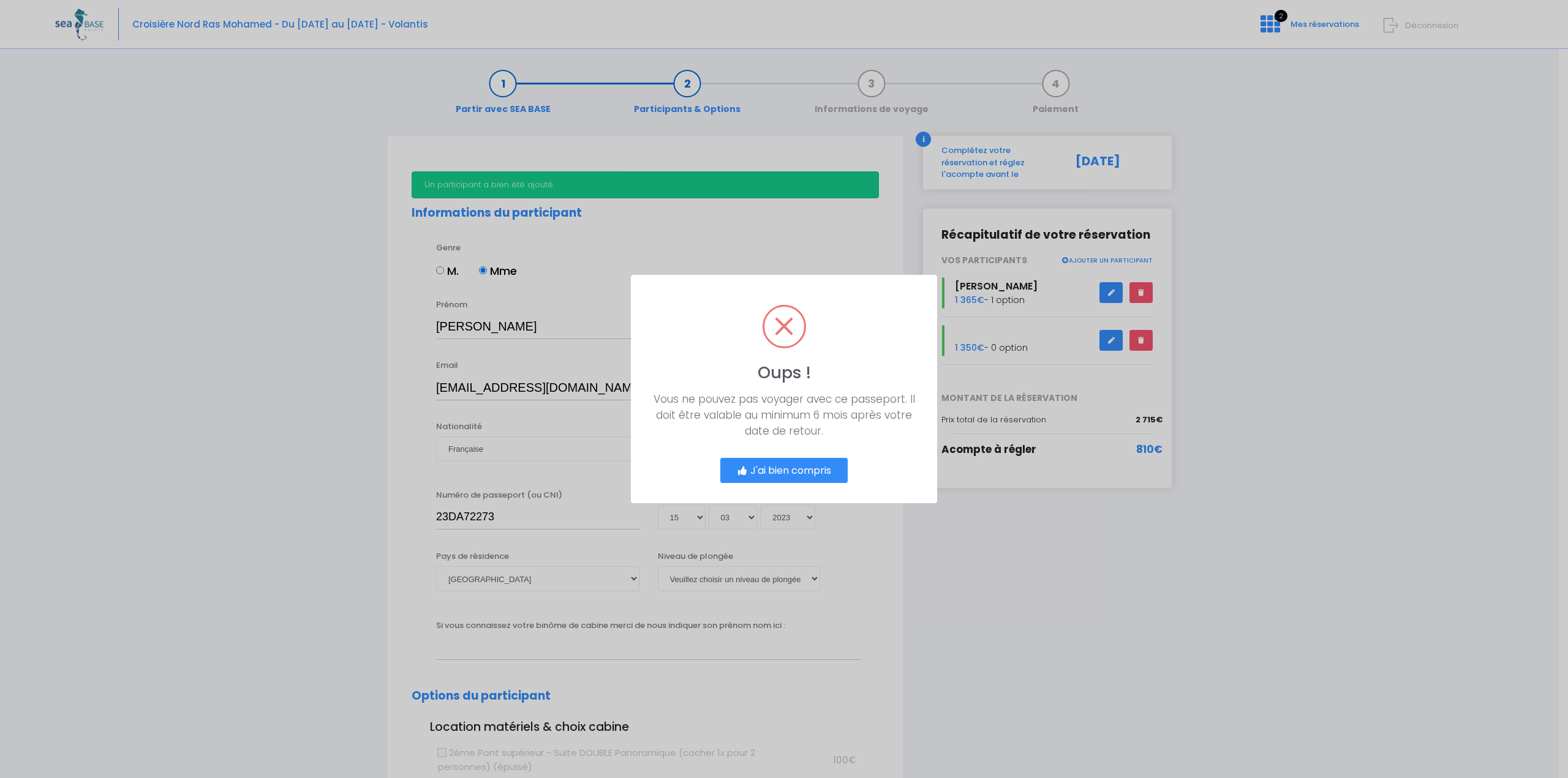
click at [807, 470] on button "J'ai bien compris" at bounding box center [784, 470] width 127 height 26
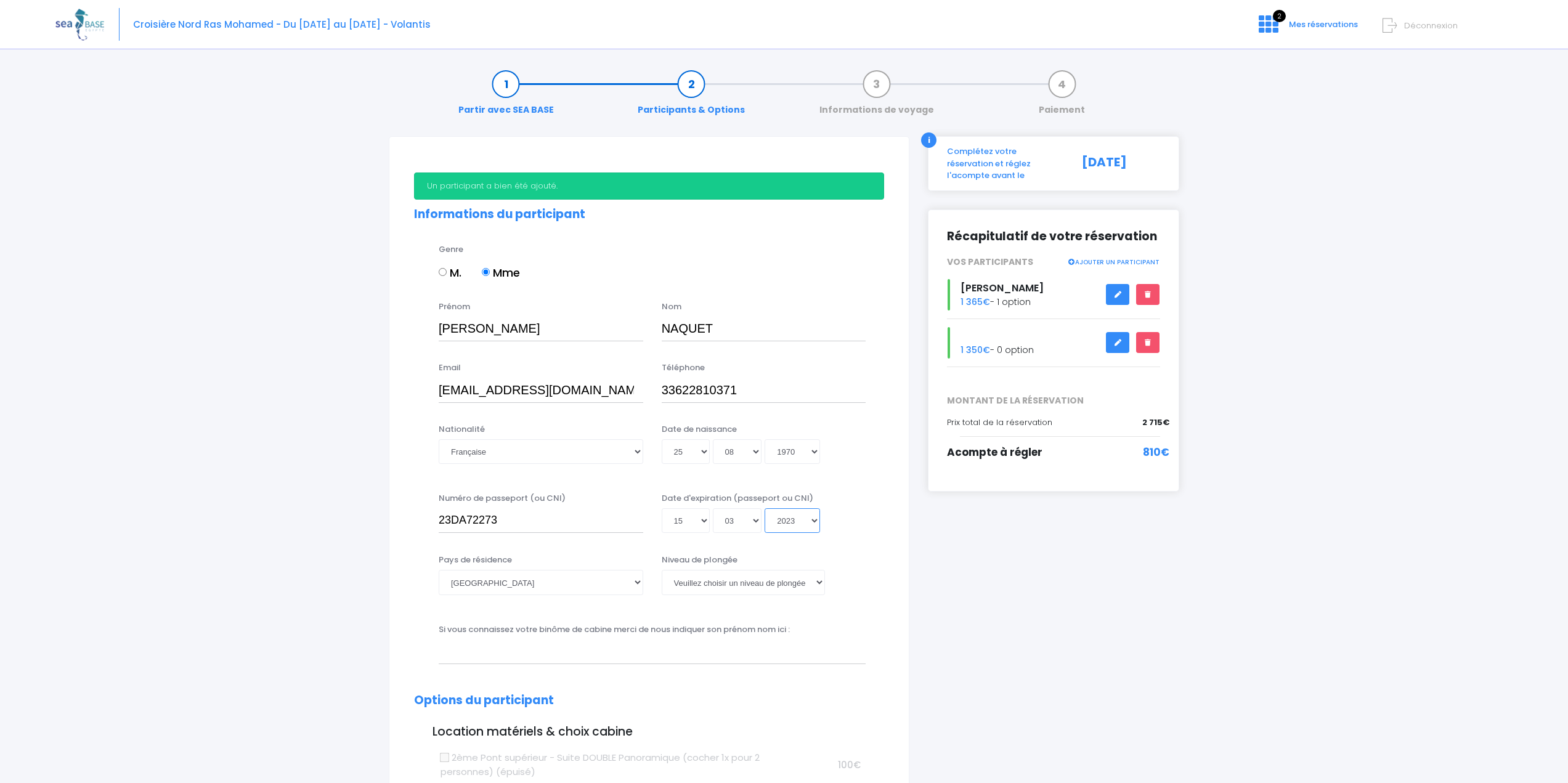
click at [820, 520] on select "Année 2045 2044 2043 2042 2041 2040 2039 2038 2037 2036 2035 2034 2033 2032 203…" at bounding box center [792, 520] width 56 height 25
click at [812, 526] on select "Année 2045 2044 2043 2042 2041 2040 2039 2038 2037 2036 2035 2034 2033 2032 203…" at bounding box center [792, 520] width 56 height 25
select select "2033"
click at [764, 509] on select "Année 2045 2044 2043 2042 2041 2040 2039 2038 2037 2036 2035 2034 2033 2032 203…" at bounding box center [792, 520] width 56 height 25
type input "2033-03-15"
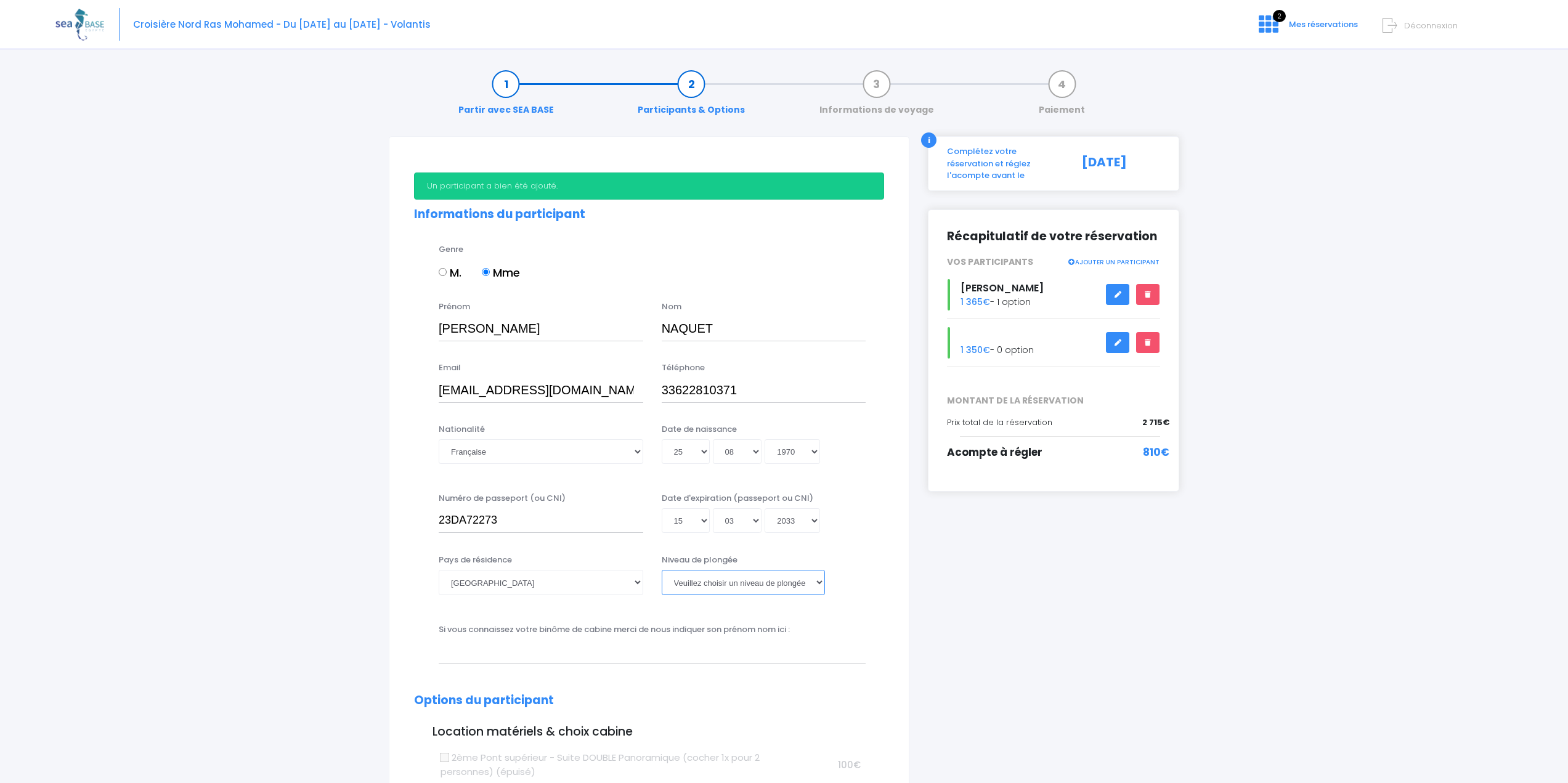
click at [743, 586] on select "Veuillez choisir un niveau de plongée Non plongeur Junior OW diver Adventure OW…" at bounding box center [743, 582] width 163 height 25
select select "Non plongeur"
click at [662, 570] on select "Veuillez choisir un niveau de plongée Non plongeur Junior OW diver Adventure OW…" at bounding box center [743, 582] width 163 height 25
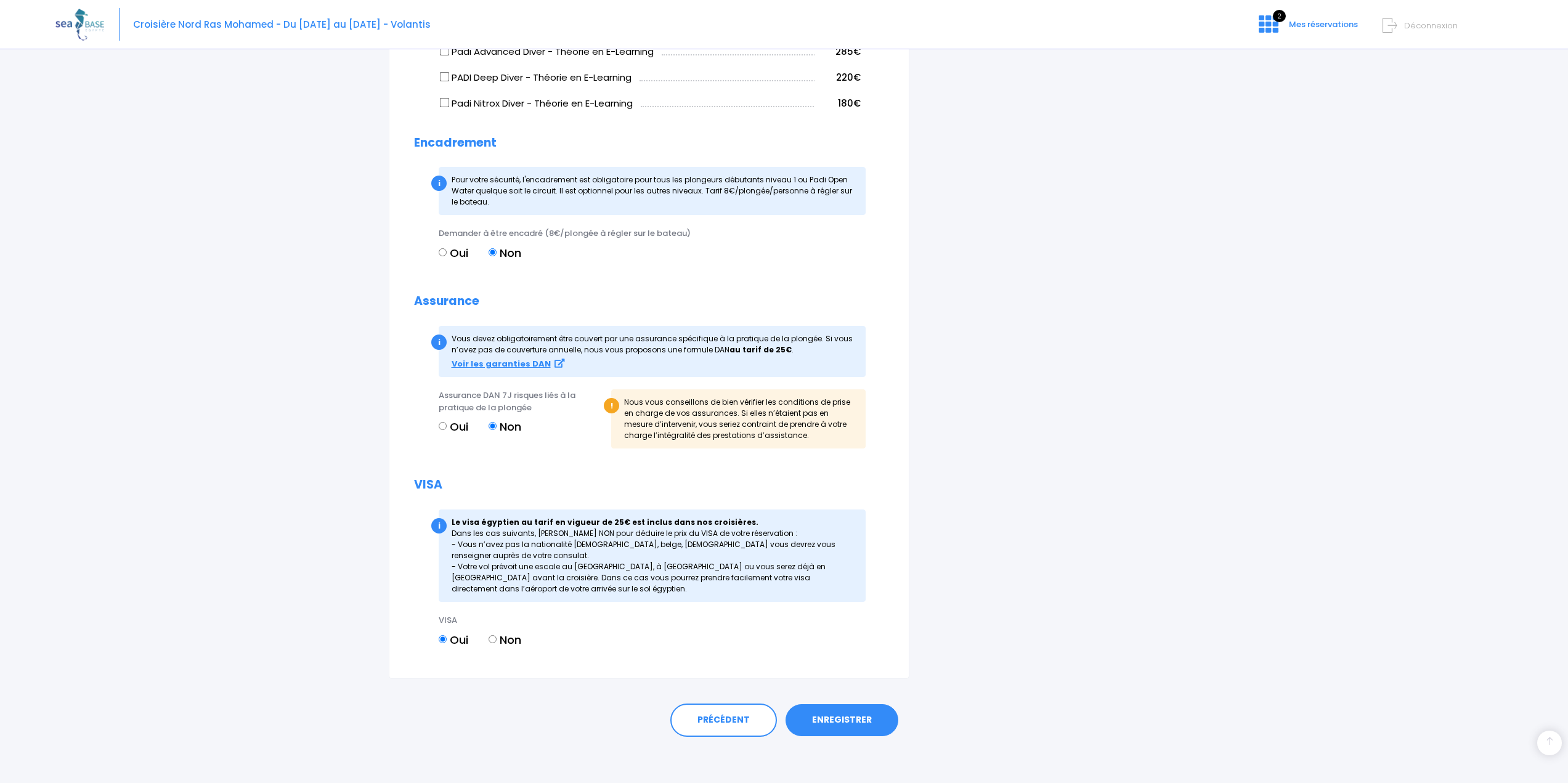
scroll to position [1140, 0]
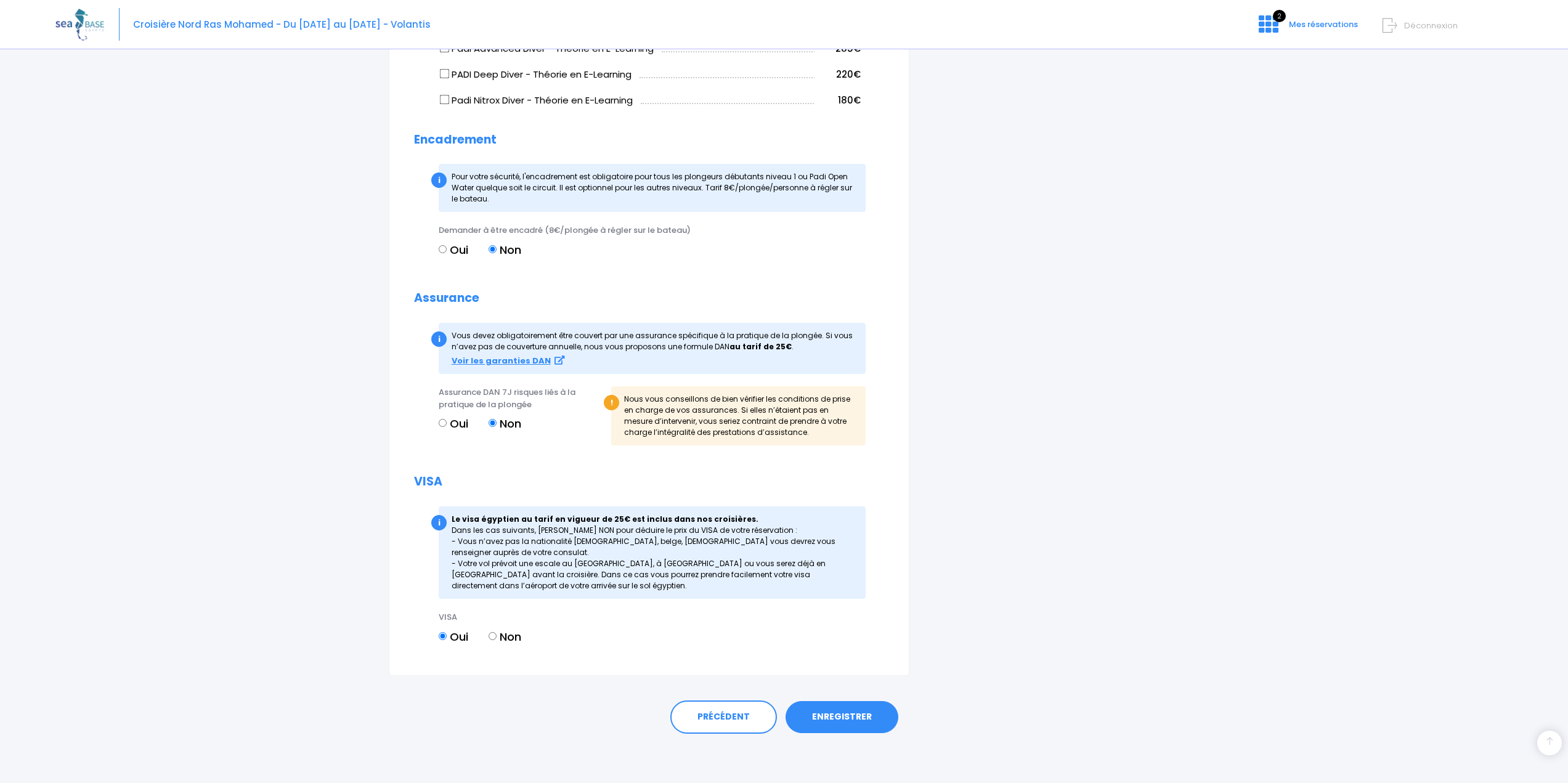
click at [491, 638] on input "Non" at bounding box center [493, 636] width 8 height 8
radio input "true"
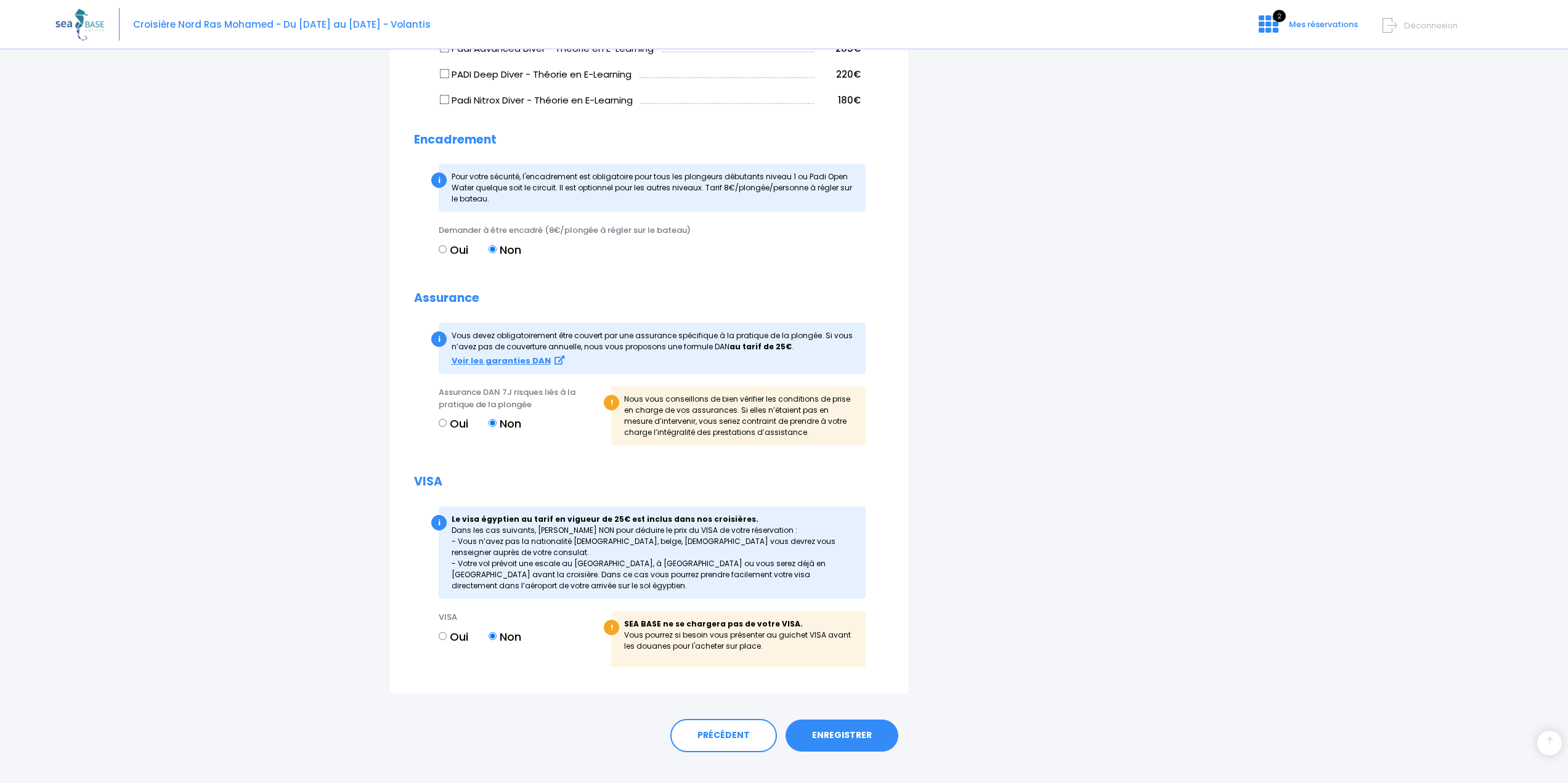
click at [850, 732] on link "ENREGISTRER" at bounding box center [842, 736] width 113 height 32
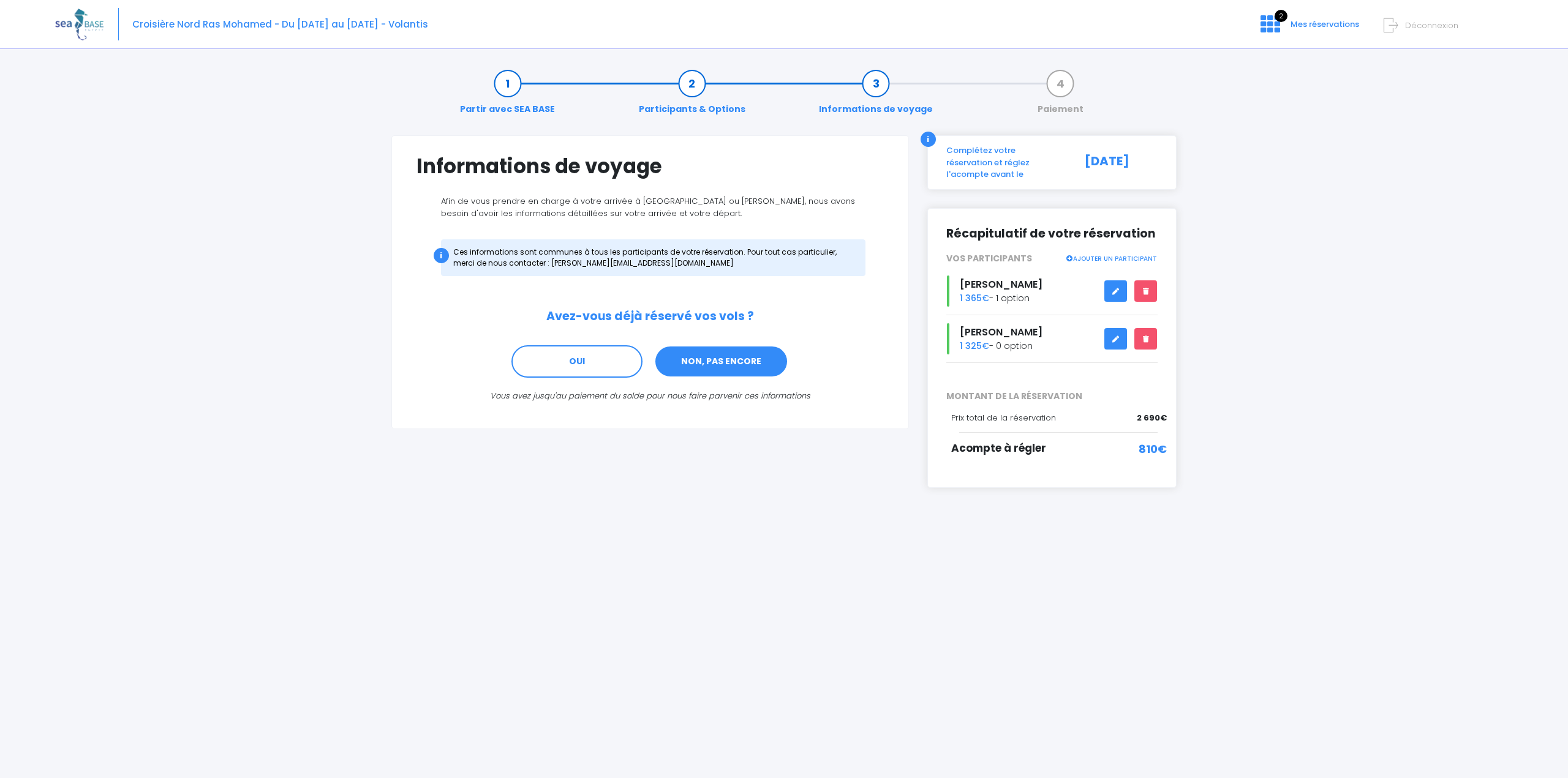
click at [730, 362] on link "NON, PAS ENCORE" at bounding box center [722, 362] width 134 height 33
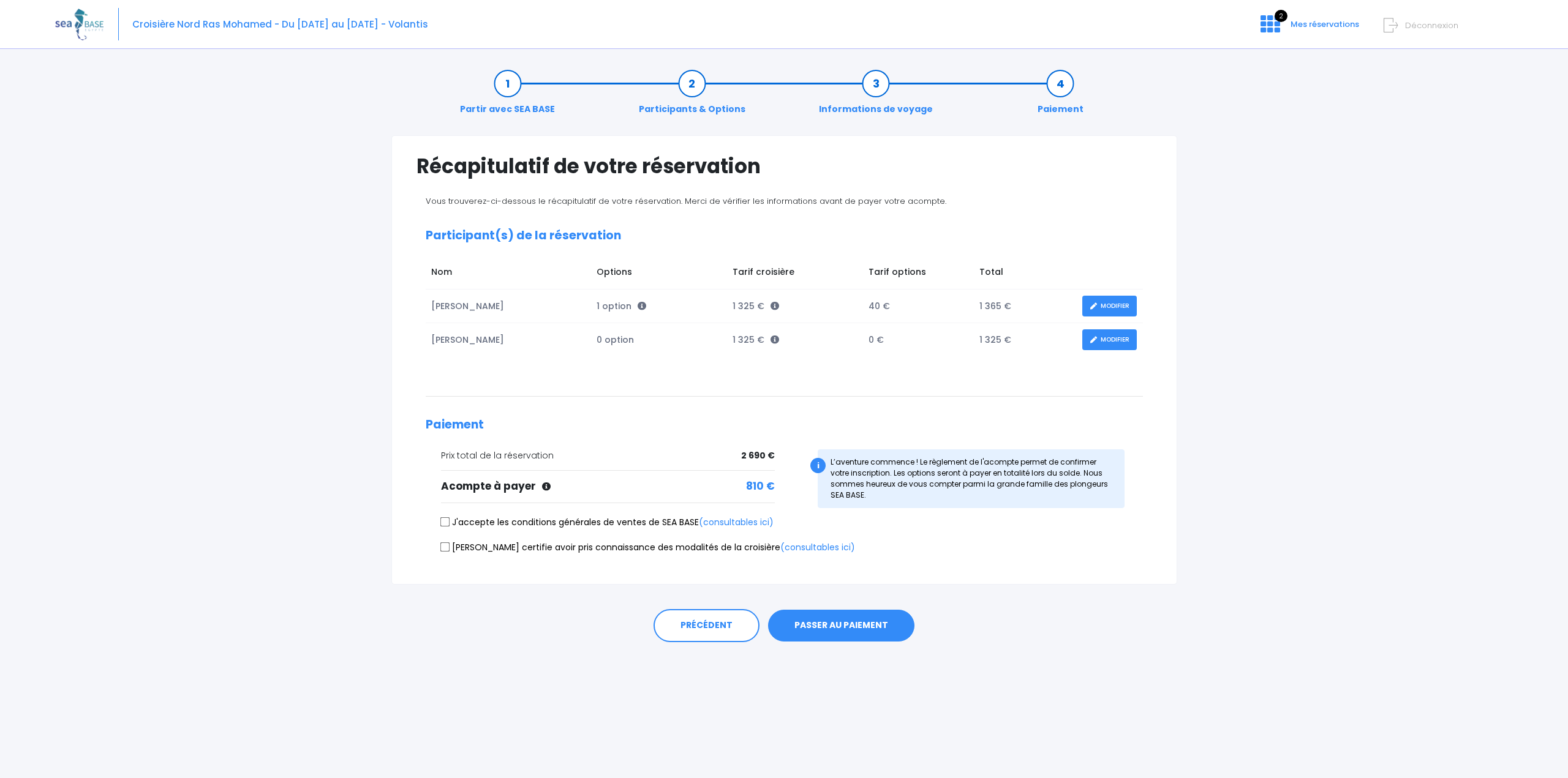
click at [476, 522] on label "J'accepte les conditions générales de ventes de SEA BASE (consultables ici)" at bounding box center [607, 523] width 333 height 13
click at [450, 522] on input "J'accepte les conditions générales de ventes de SEA BASE (consultables ici)" at bounding box center [444, 522] width 10 height 10
checkbox input "true"
click at [515, 547] on label "[PERSON_NAME] certifie avoir pris connaissance des modalités de la croisière (c…" at bounding box center [648, 548] width 414 height 13
click at [450, 547] on input "[PERSON_NAME] certifie avoir pris connaissance des modalités de la croisière (c…" at bounding box center [444, 547] width 10 height 10
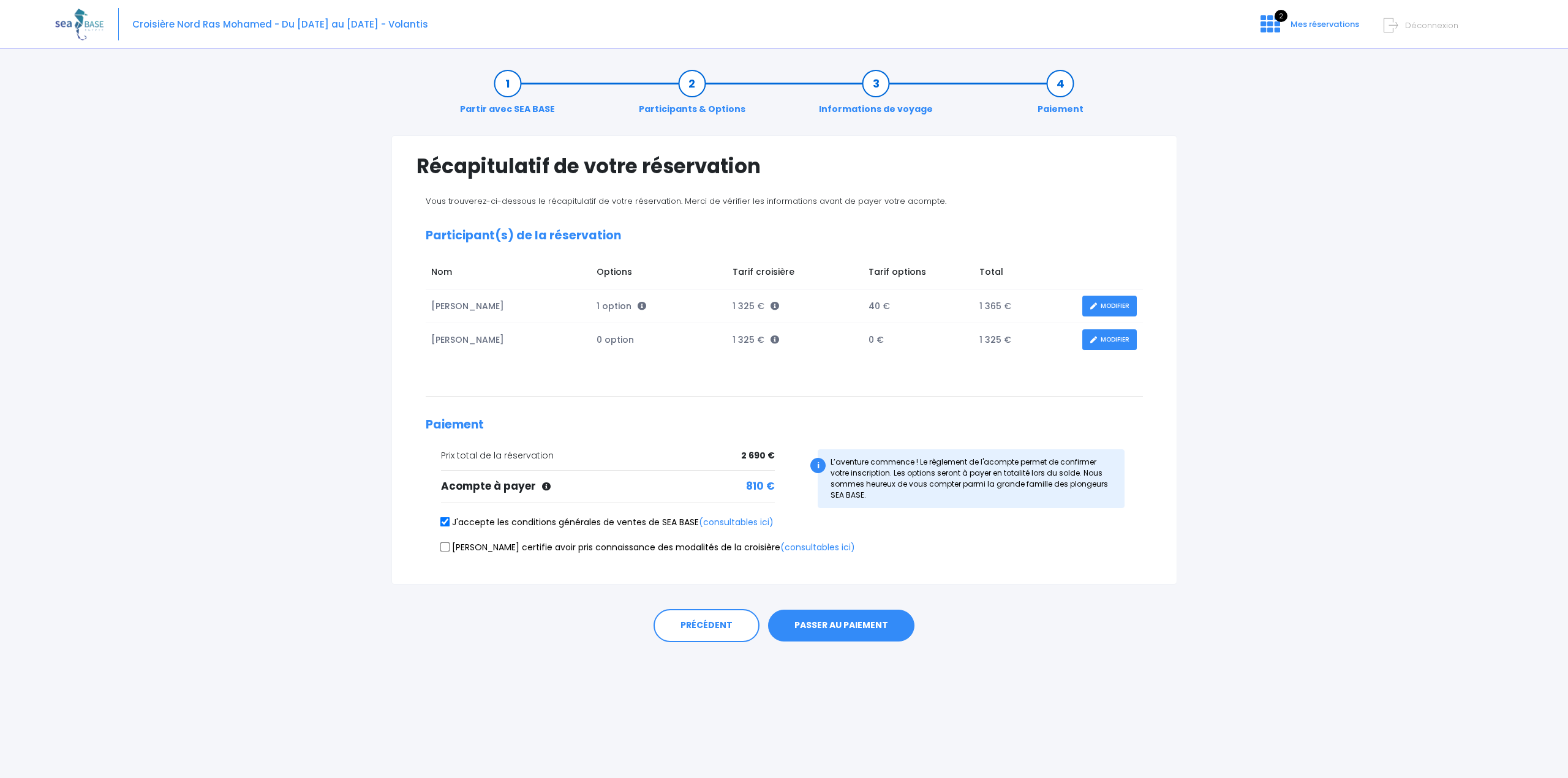
checkbox input "true"
click at [842, 625] on button "PASSER AU PAIEMENT" at bounding box center [842, 626] width 146 height 32
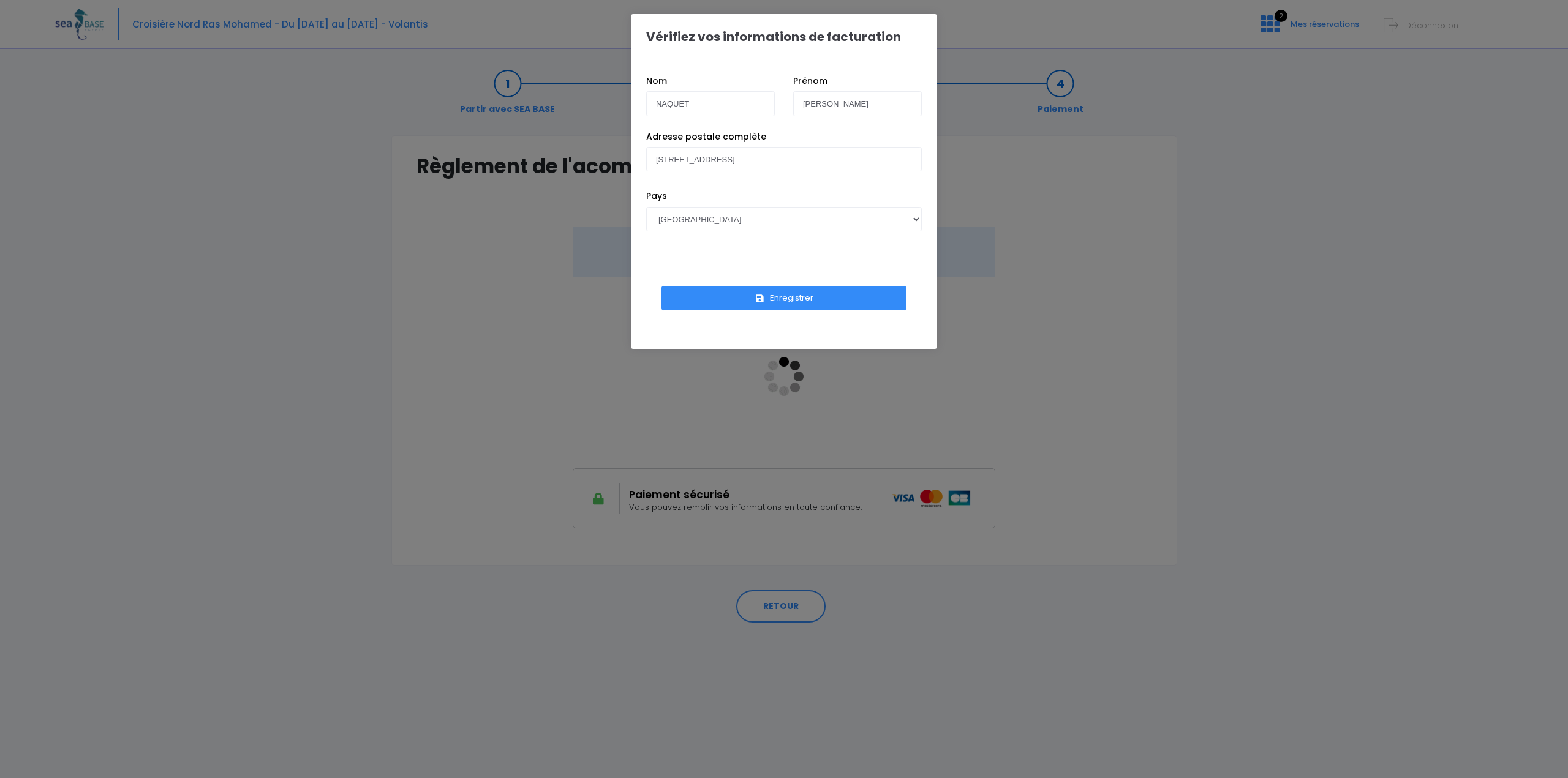
click at [792, 297] on button "Enregistrer" at bounding box center [784, 298] width 245 height 24
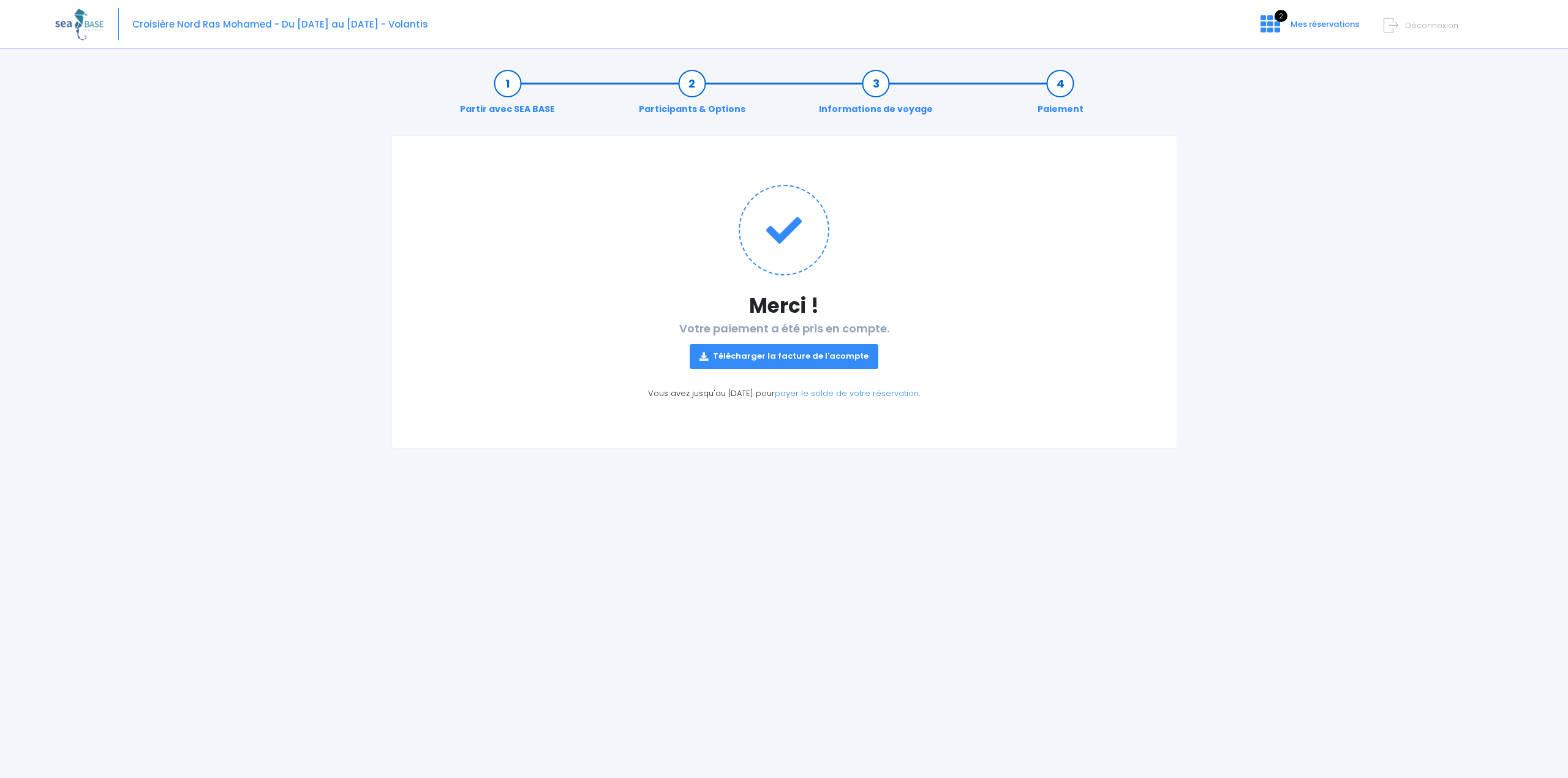
click at [819, 360] on link "Télécharger la facture de l'acompte" at bounding box center [784, 356] width 189 height 24
click at [1313, 21] on span "Mes réservations" at bounding box center [1325, 24] width 69 height 12
